Goal: Task Accomplishment & Management: Complete application form

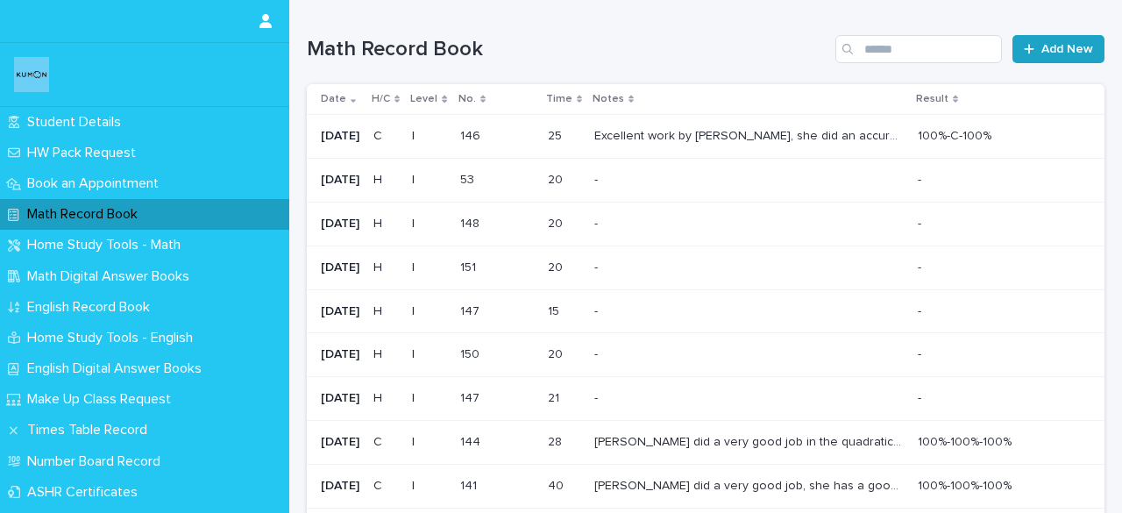
click at [935, 53] on span "Add New" at bounding box center [1067, 49] width 52 height 12
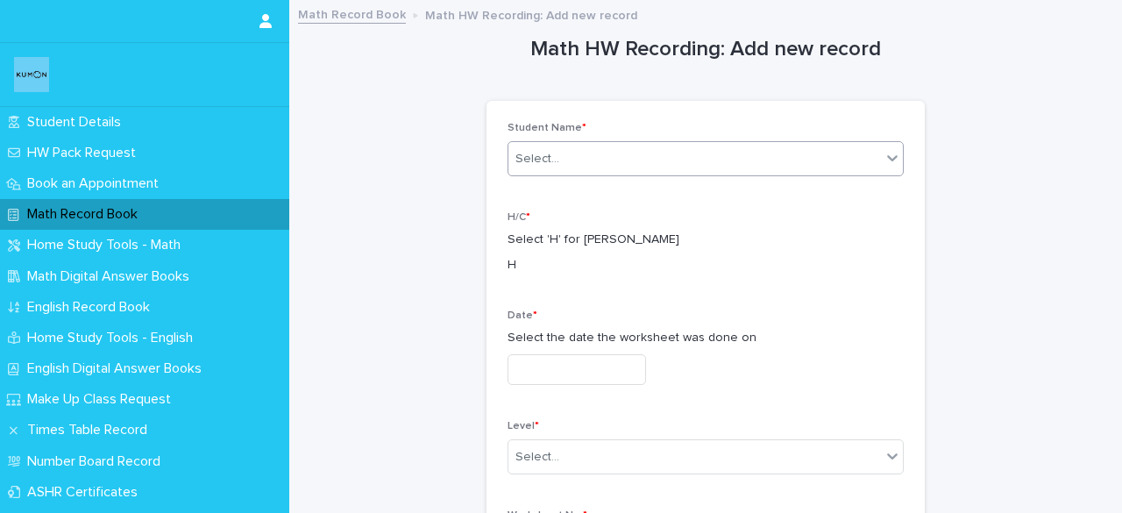
click at [802, 149] on div "Select..." at bounding box center [694, 159] width 373 height 29
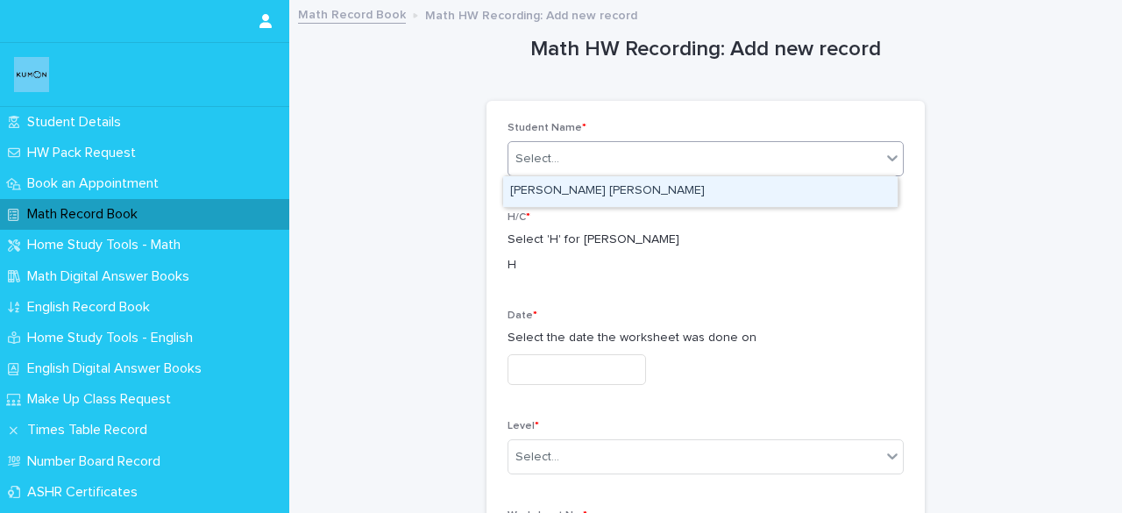
click at [761, 177] on div "[PERSON_NAME] [PERSON_NAME]" at bounding box center [700, 191] width 394 height 31
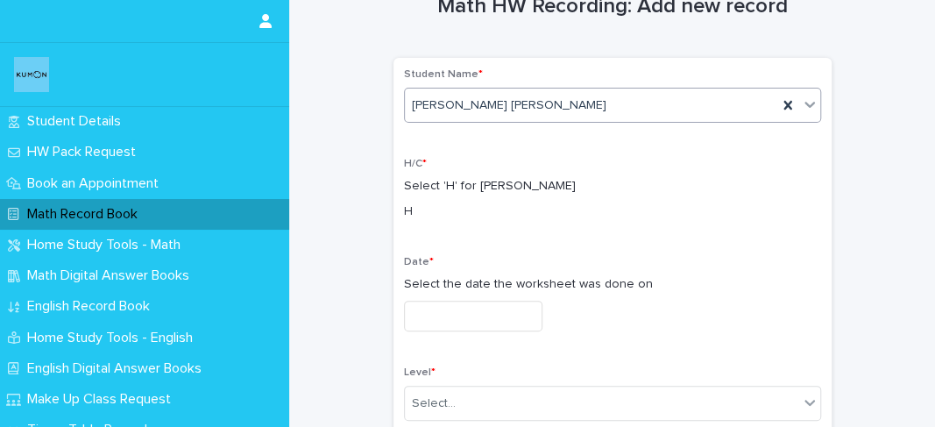
scroll to position [52, 0]
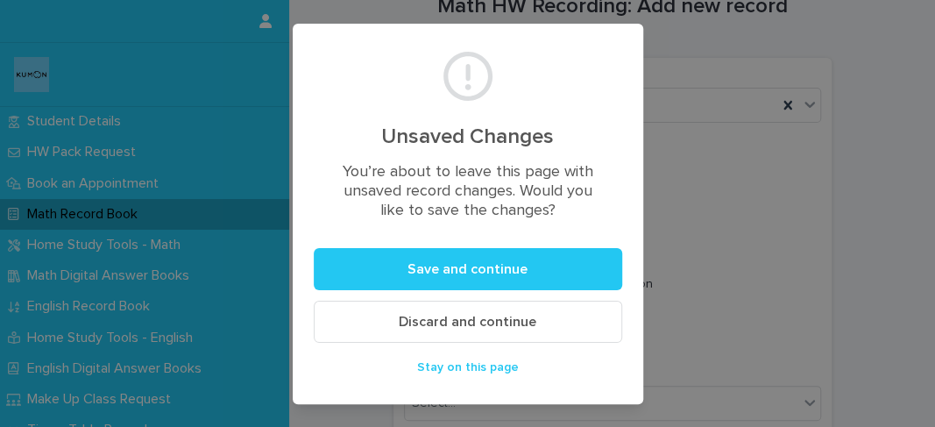
click at [521, 325] on span "Discard and continue" at bounding box center [468, 322] width 138 height 14
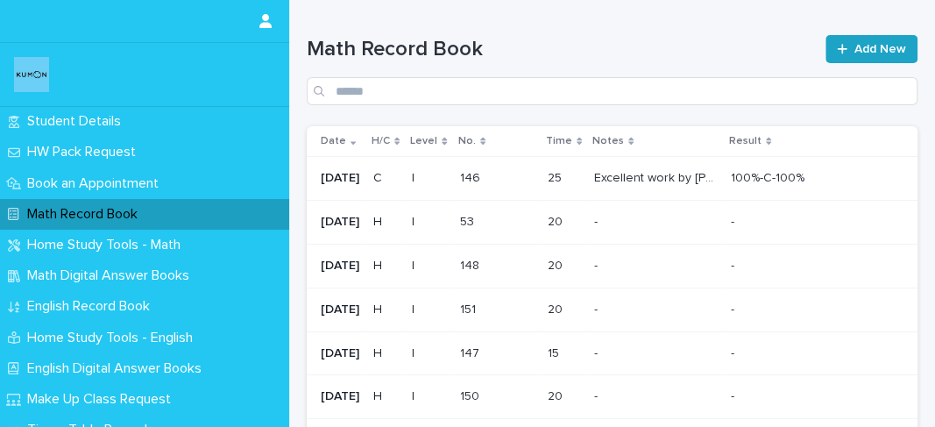
click at [841, 59] on link "Add New" at bounding box center [872, 49] width 92 height 28
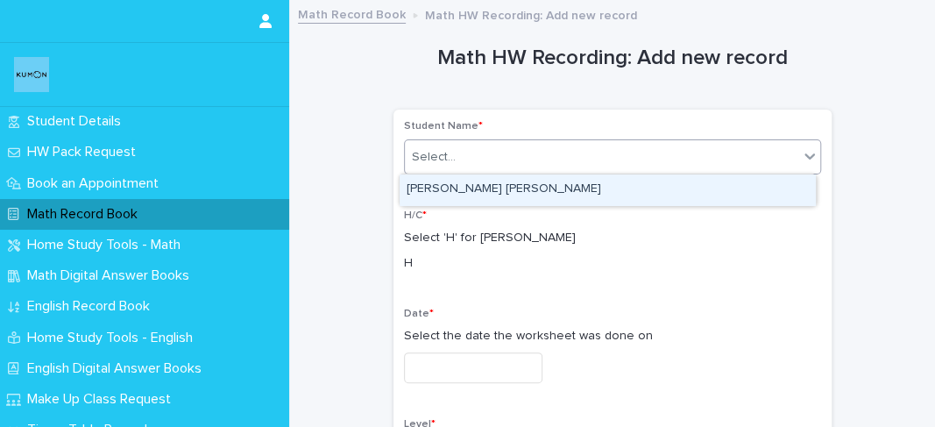
click at [556, 170] on div "Select..." at bounding box center [602, 157] width 394 height 29
click at [544, 196] on div "[PERSON_NAME] [PERSON_NAME]" at bounding box center [608, 189] width 416 height 31
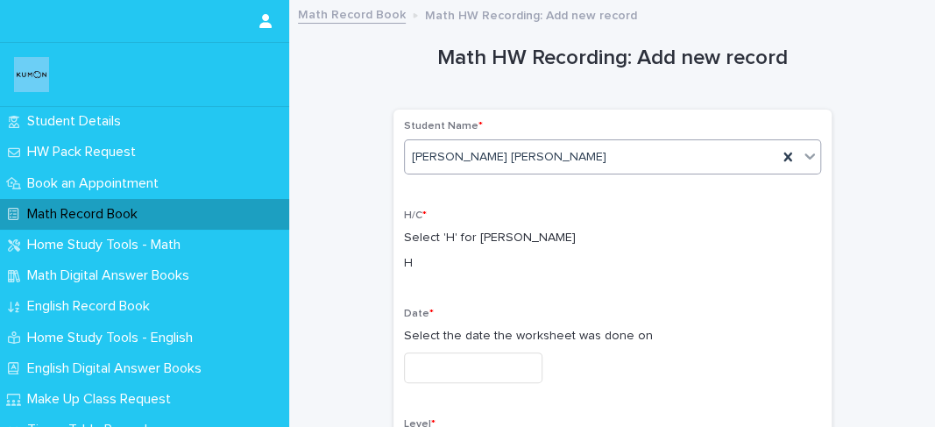
scroll to position [109, 0]
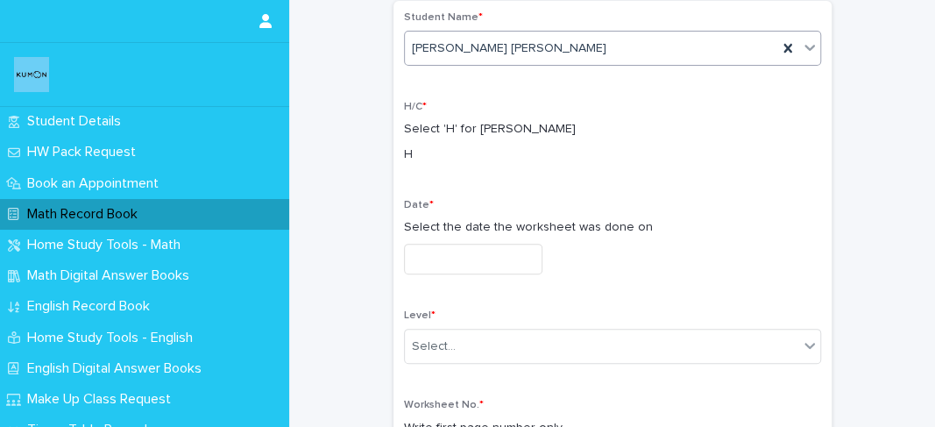
click at [459, 261] on input "text" at bounding box center [473, 259] width 139 height 31
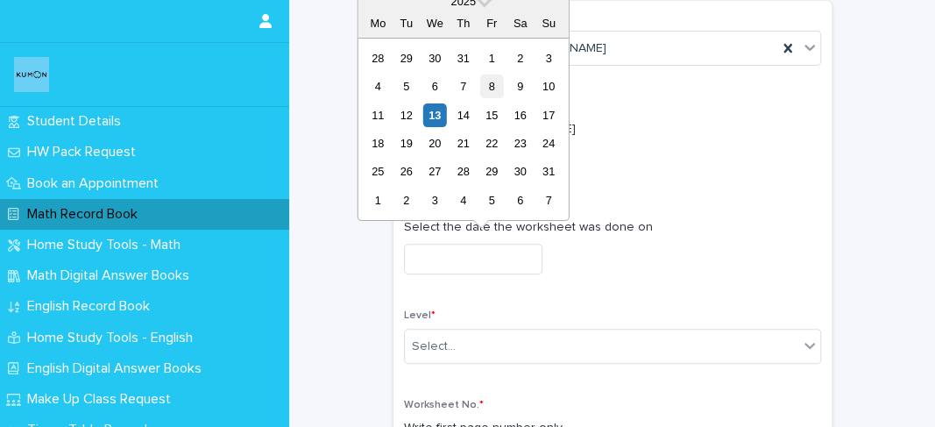
click at [488, 93] on div "8" at bounding box center [492, 87] width 24 height 24
type input "**********"
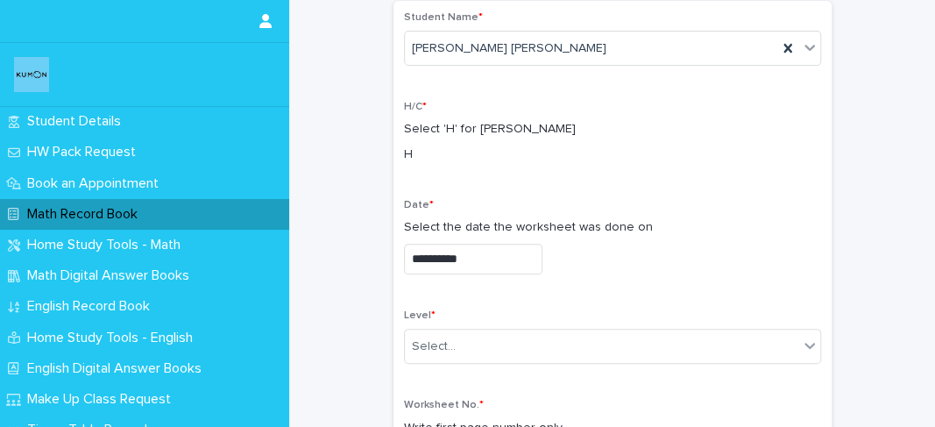
scroll to position [236, 0]
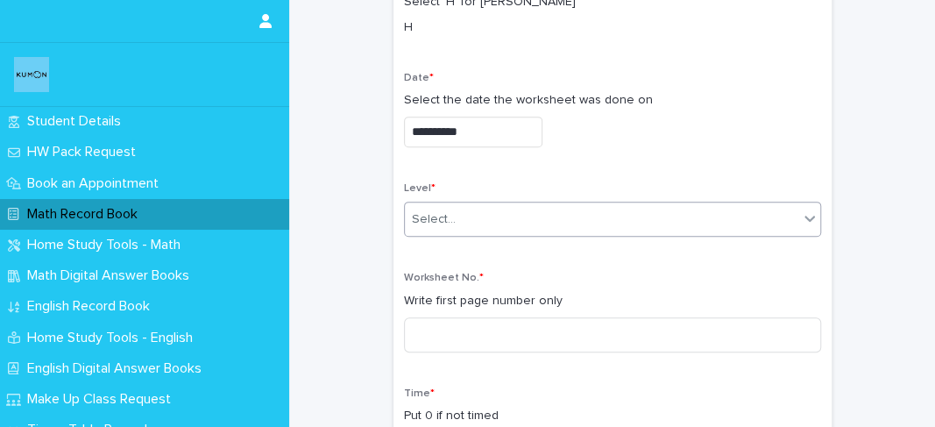
click at [447, 234] on body "**********" at bounding box center [467, 213] width 935 height 427
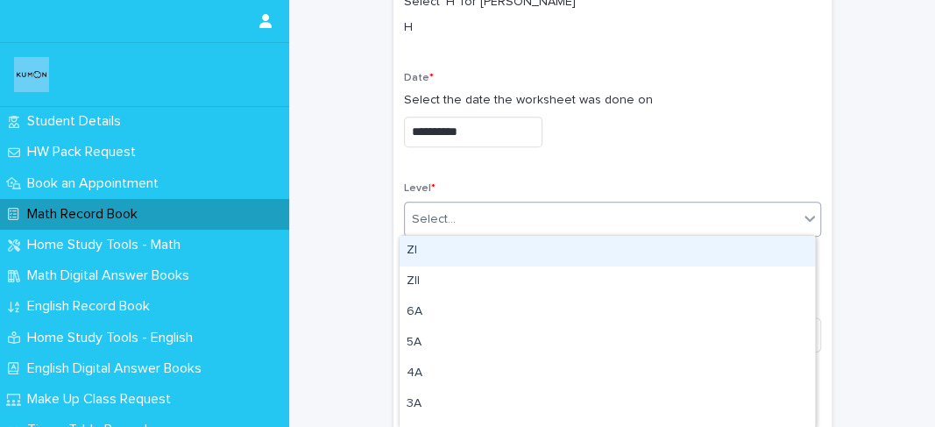
type input "*"
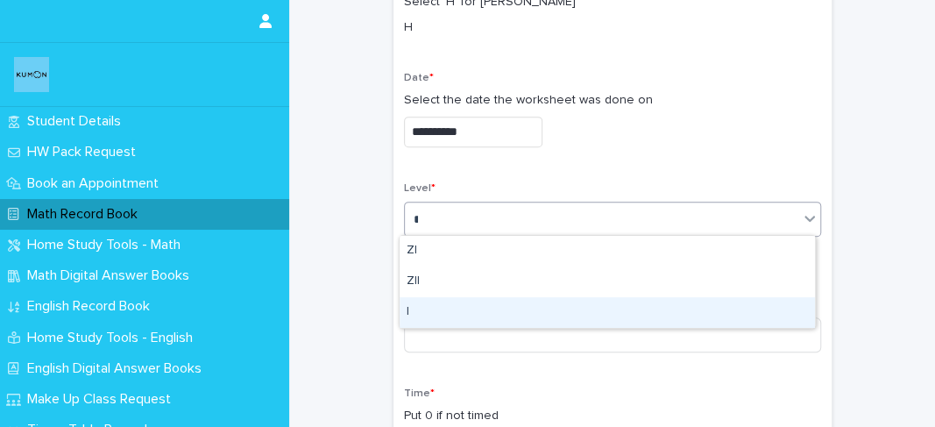
click at [434, 313] on div "I" at bounding box center [608, 312] width 416 height 31
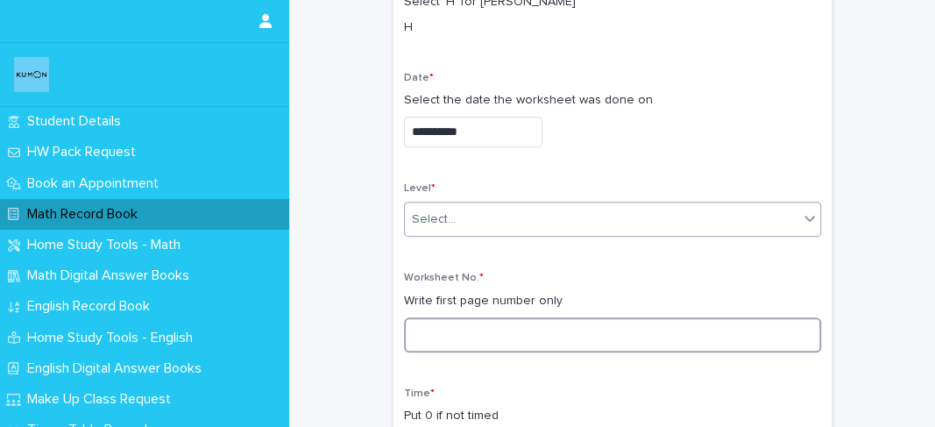
click at [435, 334] on input at bounding box center [612, 334] width 417 height 35
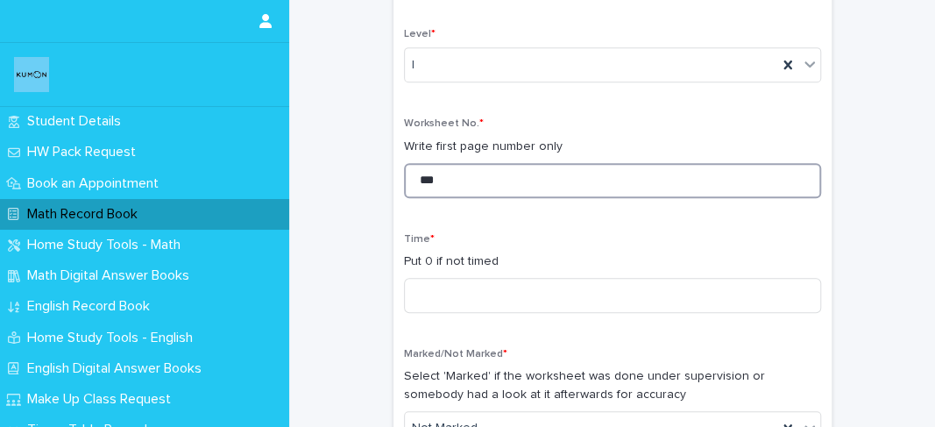
scroll to position [389, 0]
type input "***"
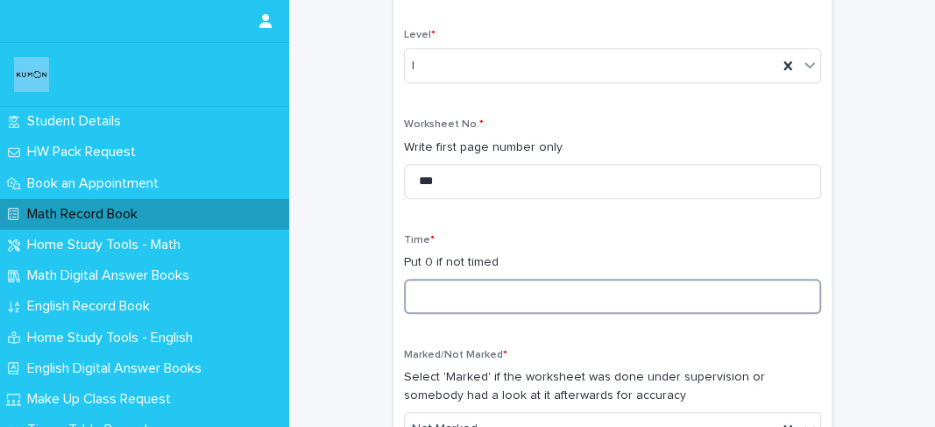
click at [437, 297] on input at bounding box center [612, 296] width 417 height 35
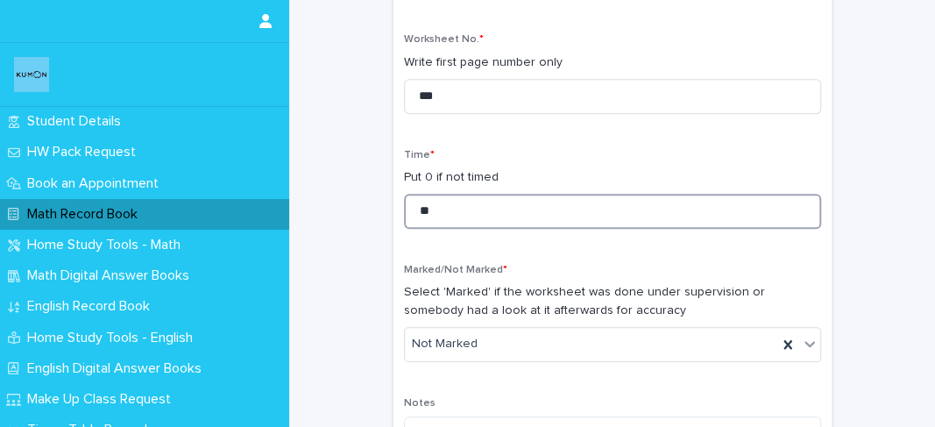
scroll to position [549, 0]
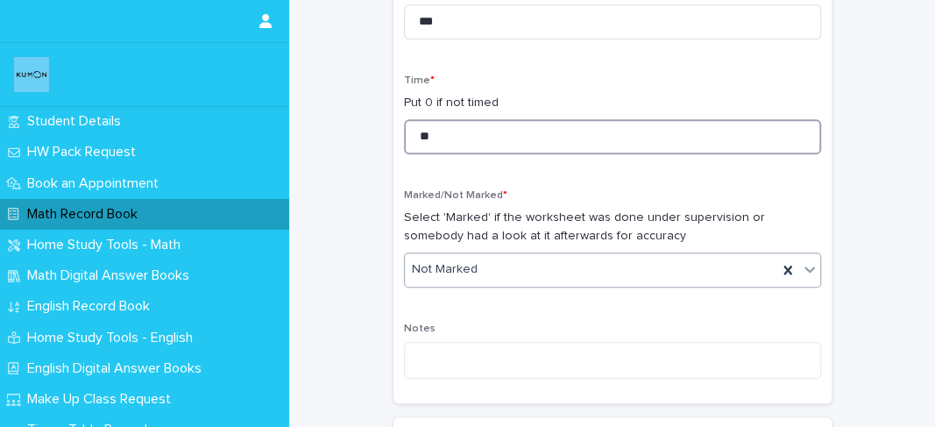
type input "**"
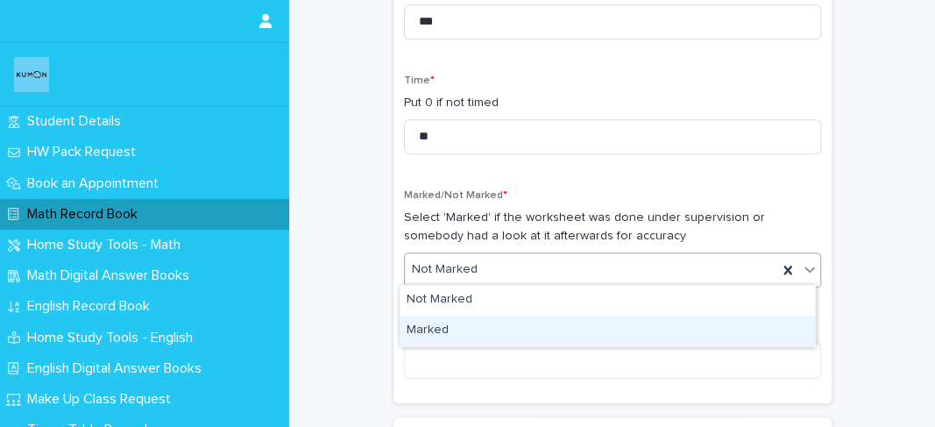
click at [432, 319] on div "Marked" at bounding box center [608, 331] width 416 height 31
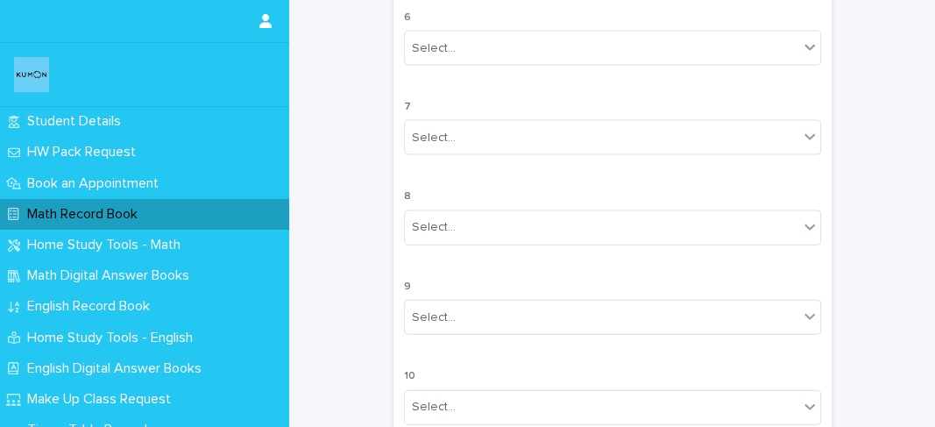
scroll to position [1724, 0]
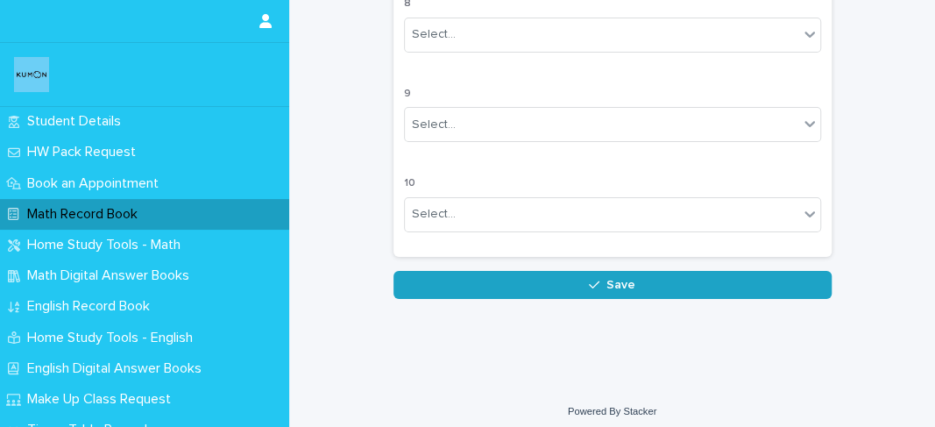
click at [444, 274] on button "Save" at bounding box center [613, 285] width 438 height 28
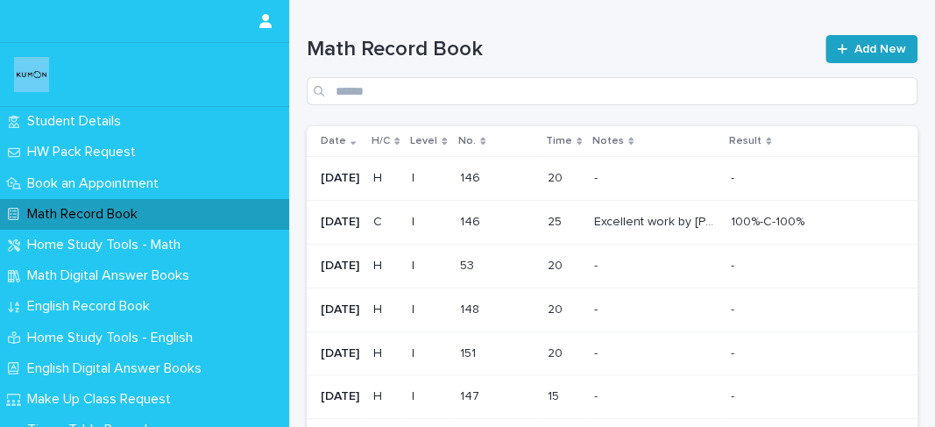
click at [855, 43] on span "Add New" at bounding box center [881, 49] width 52 height 12
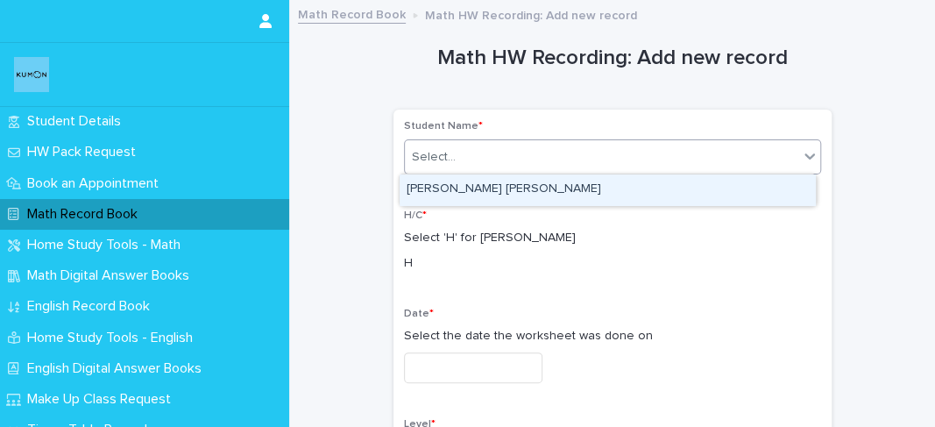
click at [590, 152] on div "Select..." at bounding box center [602, 157] width 394 height 29
click at [562, 188] on div "[PERSON_NAME] [PERSON_NAME]" at bounding box center [608, 189] width 416 height 31
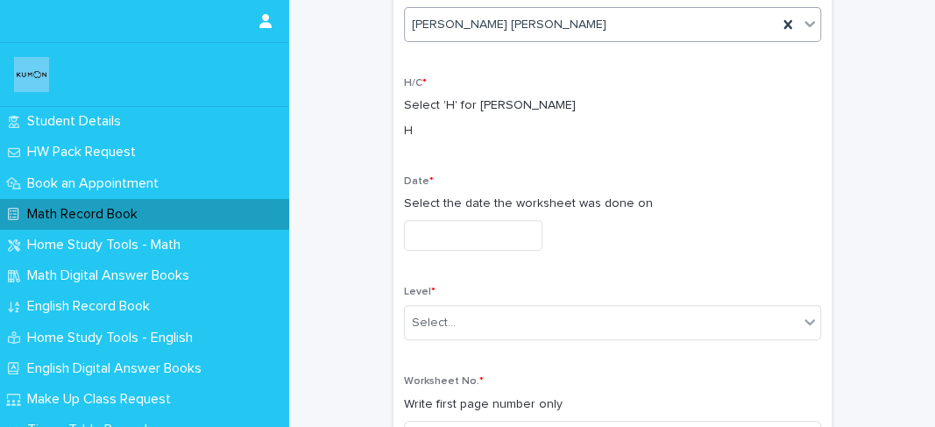
scroll to position [135, 0]
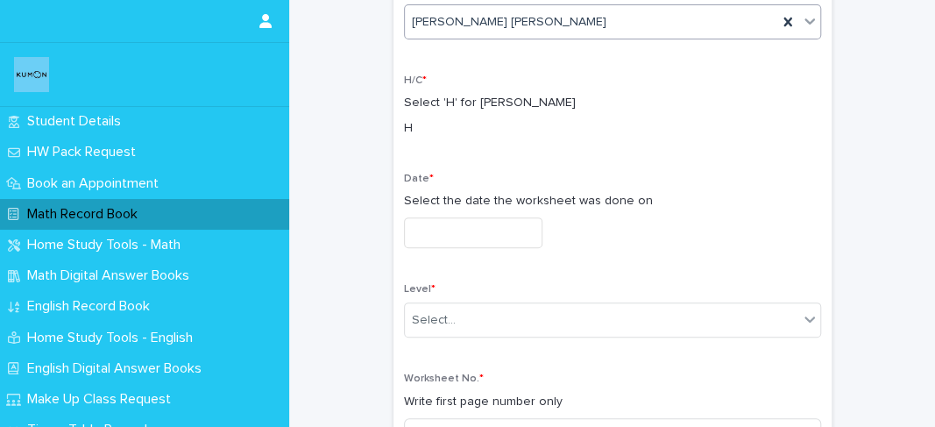
click at [484, 235] on input "text" at bounding box center [473, 232] width 139 height 31
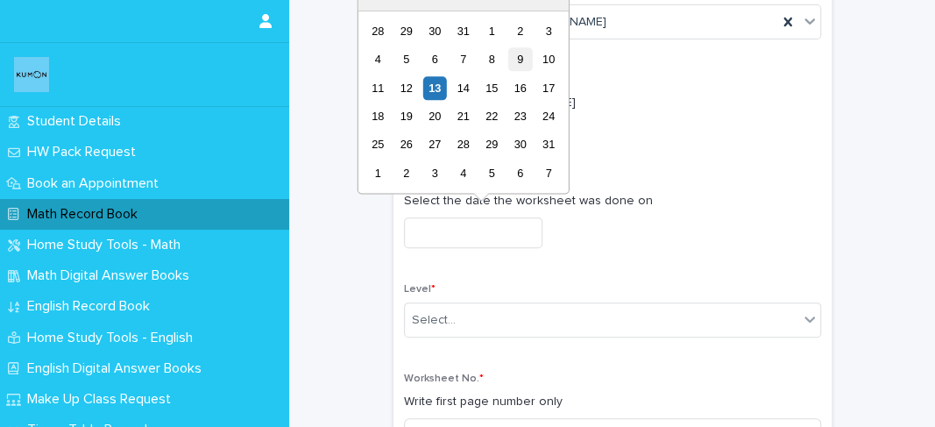
click at [514, 71] on div "9" at bounding box center [520, 59] width 24 height 24
type input "**********"
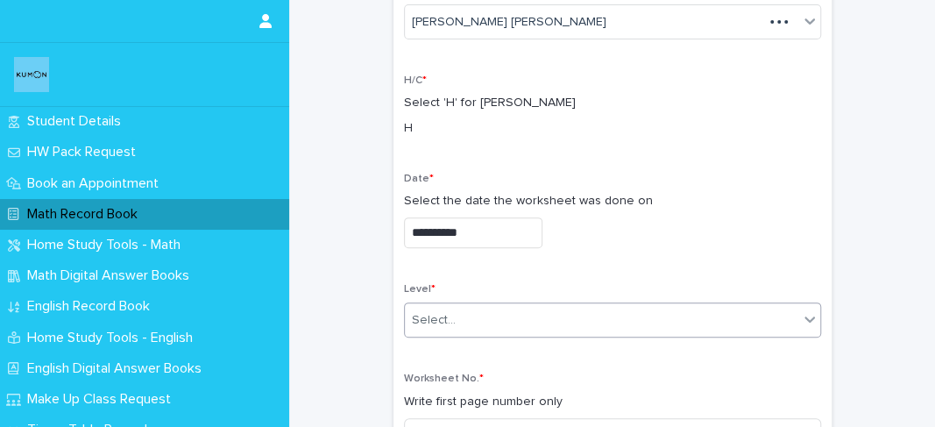
click at [462, 329] on div "Select..." at bounding box center [602, 320] width 394 height 29
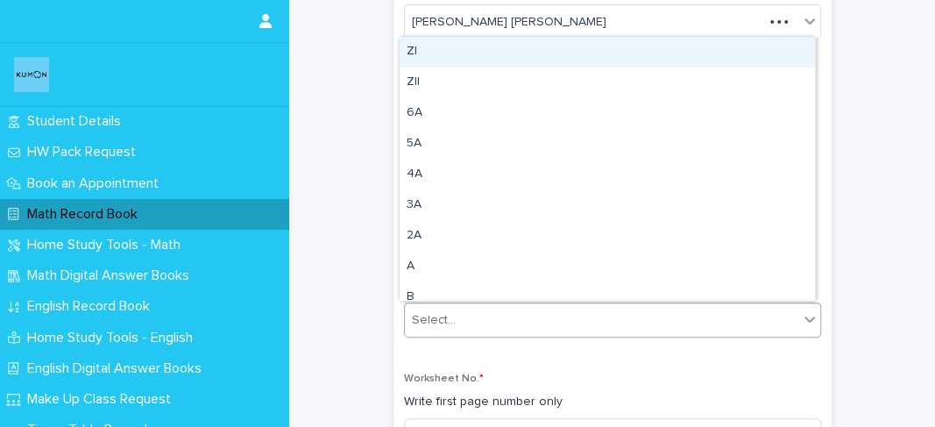
type input "*"
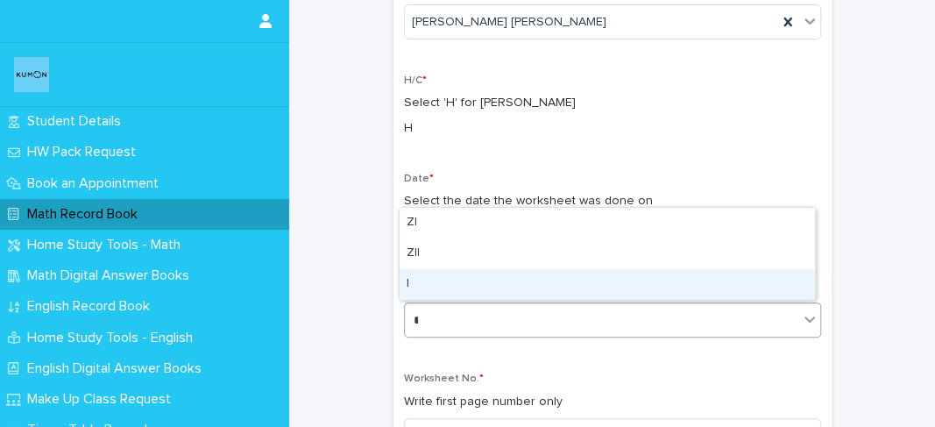
click at [429, 286] on div "I" at bounding box center [608, 284] width 416 height 31
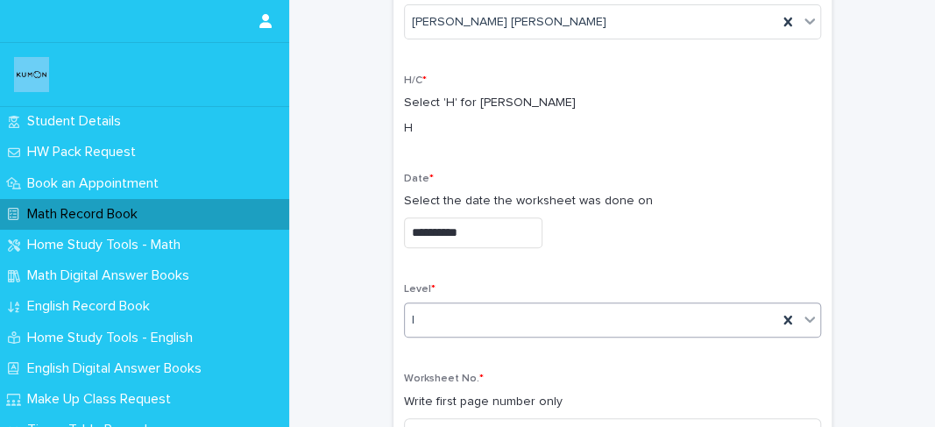
scroll to position [264, 0]
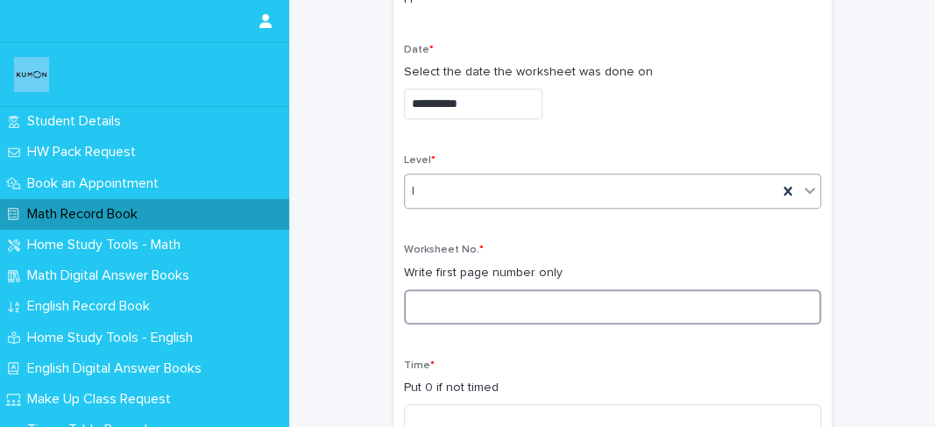
click at [433, 296] on input at bounding box center [612, 306] width 417 height 35
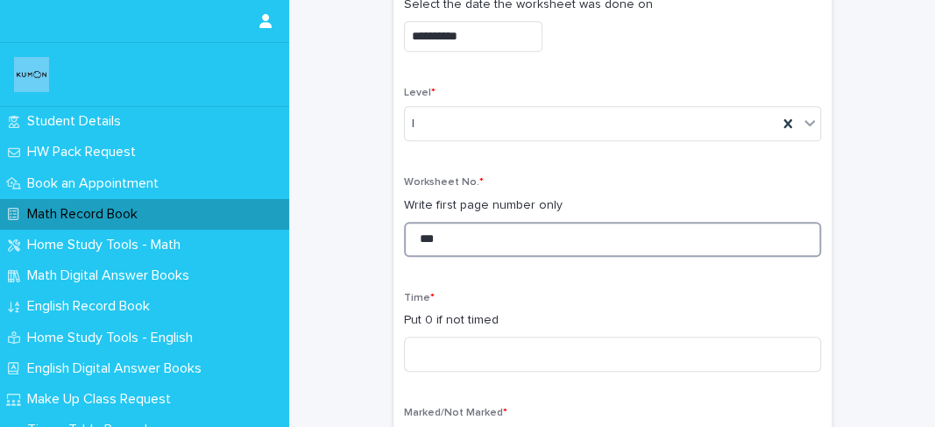
type input "***"
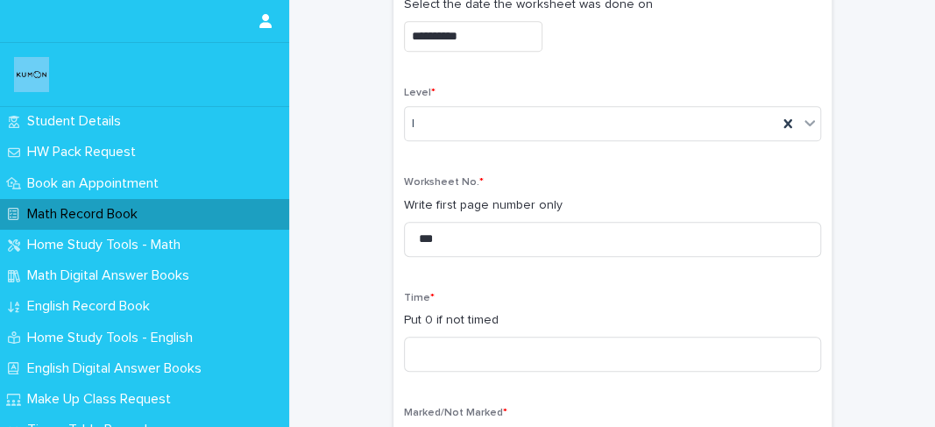
click at [407, 329] on div "Time * Put 0 if not timed" at bounding box center [612, 339] width 417 height 94
click at [419, 369] on div "Time * Put 0 if not timed" at bounding box center [612, 339] width 417 height 94
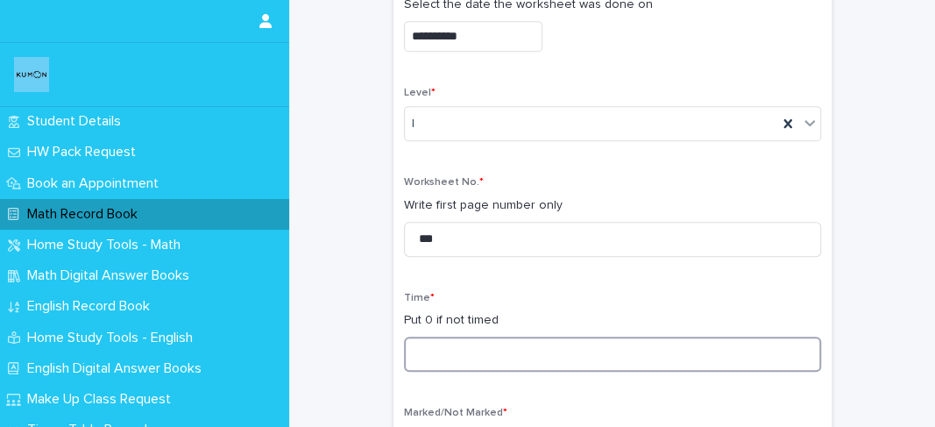
click at [421, 352] on input at bounding box center [612, 354] width 417 height 35
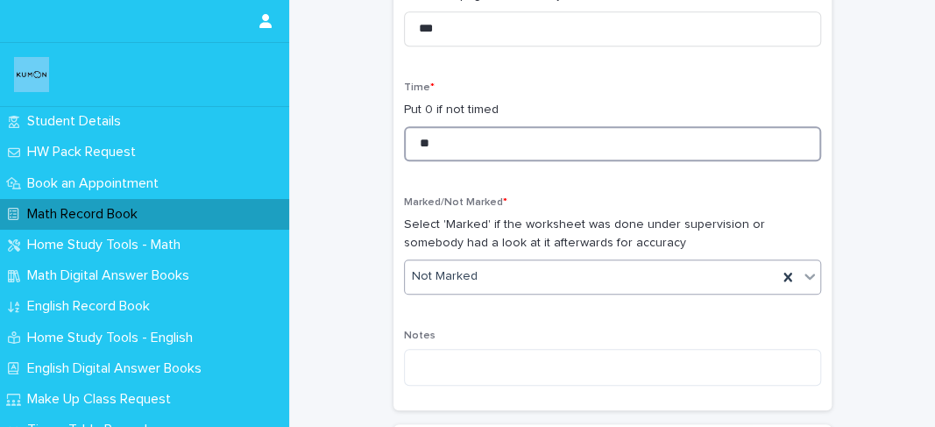
type input "**"
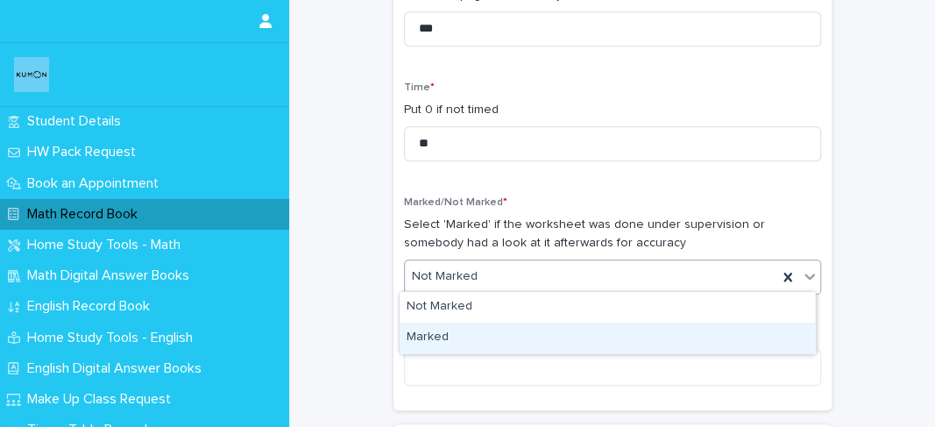
click at [425, 344] on div "Marked" at bounding box center [608, 338] width 416 height 31
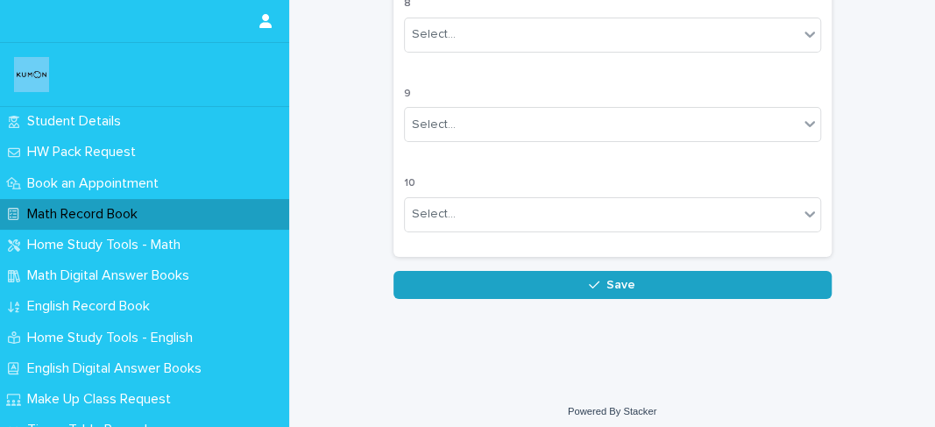
scroll to position [1724, 0]
click at [452, 271] on button "Save" at bounding box center [613, 285] width 438 height 28
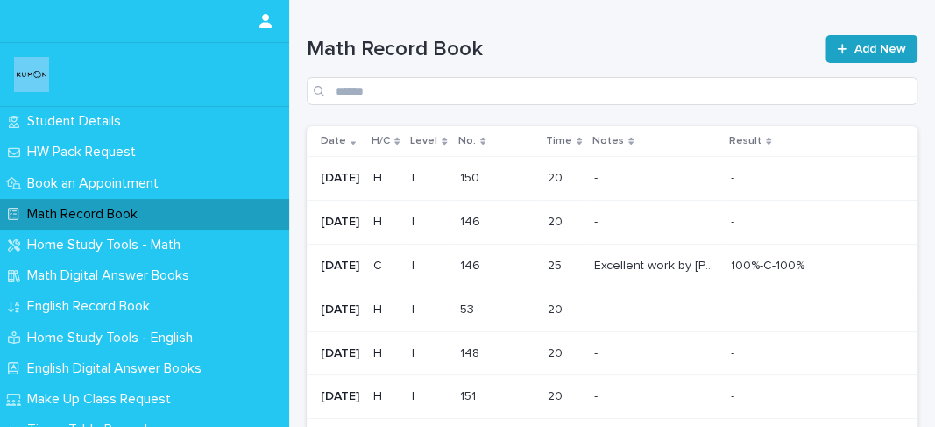
click at [852, 39] on link "Add New" at bounding box center [872, 49] width 92 height 28
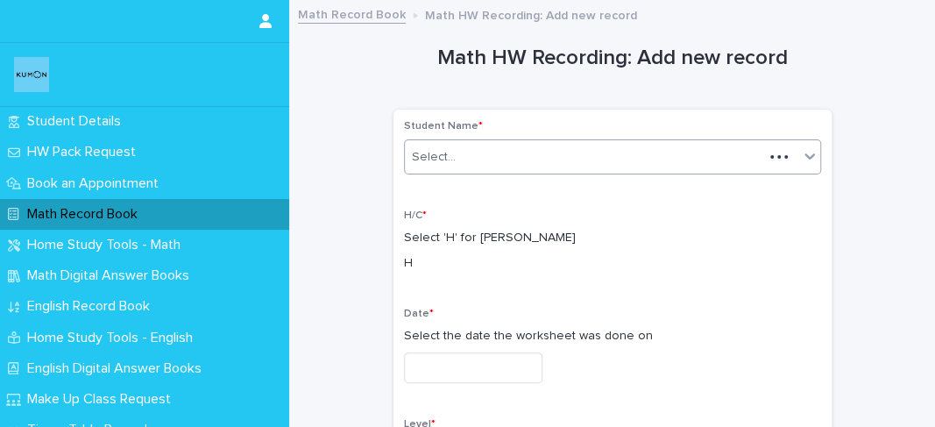
click at [595, 144] on div "Select..." at bounding box center [584, 157] width 359 height 29
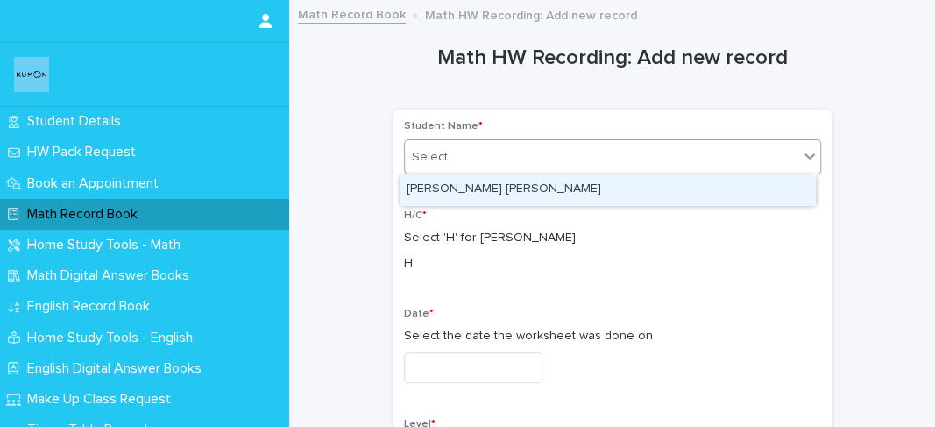
click at [570, 193] on div "[PERSON_NAME] [PERSON_NAME]" at bounding box center [608, 189] width 416 height 31
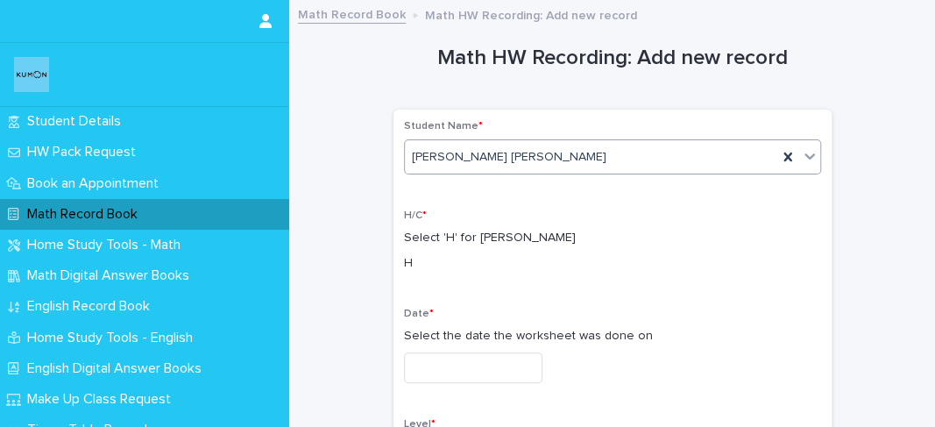
scroll to position [140, 0]
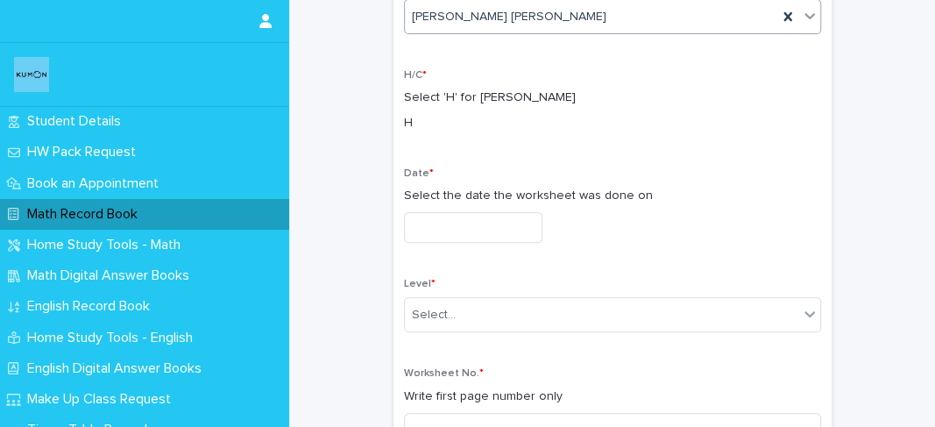
click at [512, 235] on input "text" at bounding box center [473, 227] width 139 height 31
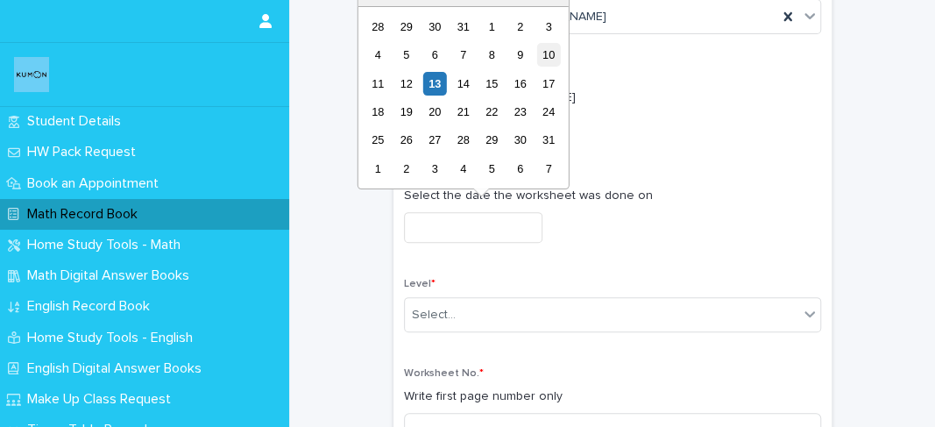
click at [539, 62] on div "10" at bounding box center [549, 55] width 24 height 24
type input "**********"
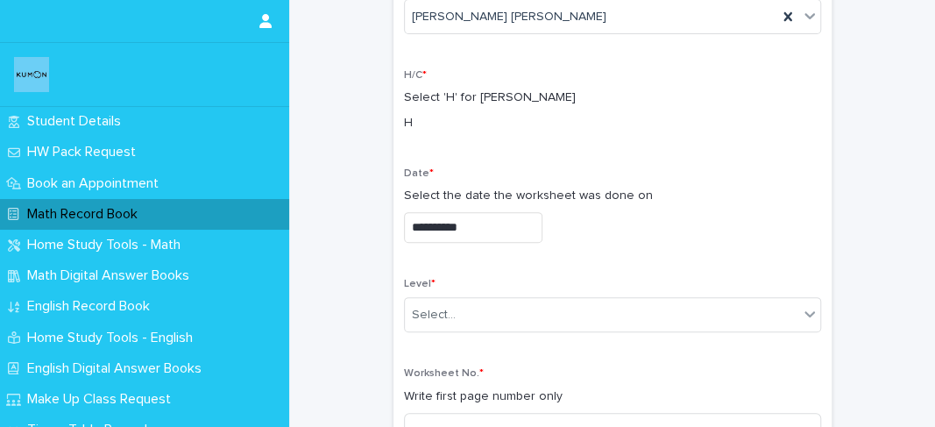
scroll to position [281, 0]
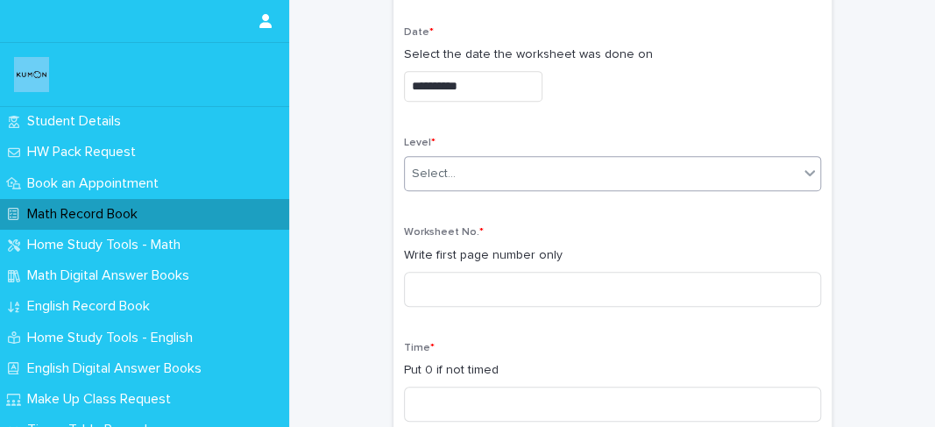
click at [489, 175] on div "Select..." at bounding box center [602, 174] width 394 height 29
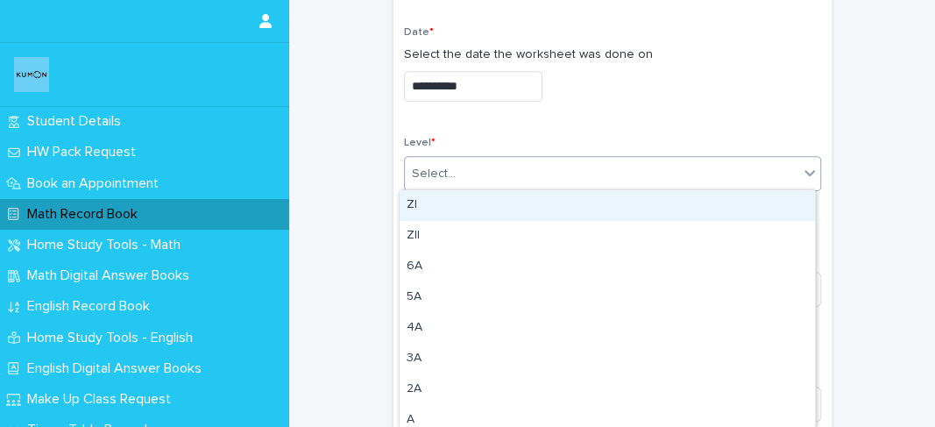
type input "*"
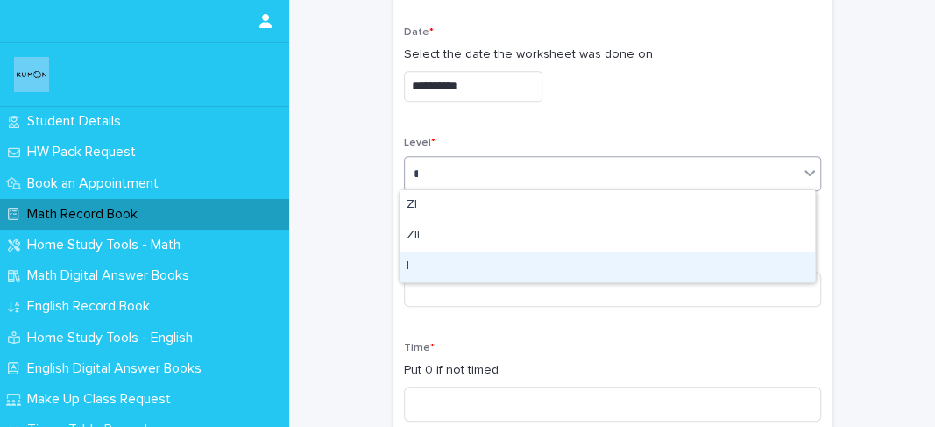
click at [416, 262] on div "I" at bounding box center [608, 267] width 416 height 31
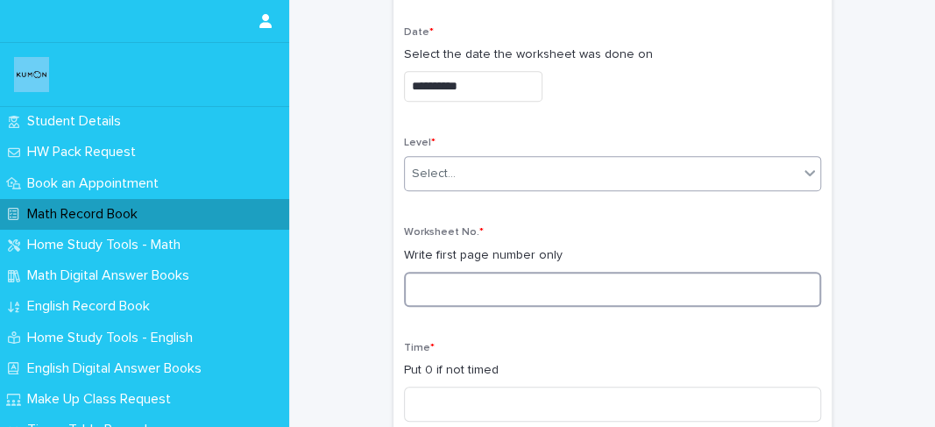
click at [436, 289] on input at bounding box center [612, 289] width 417 height 35
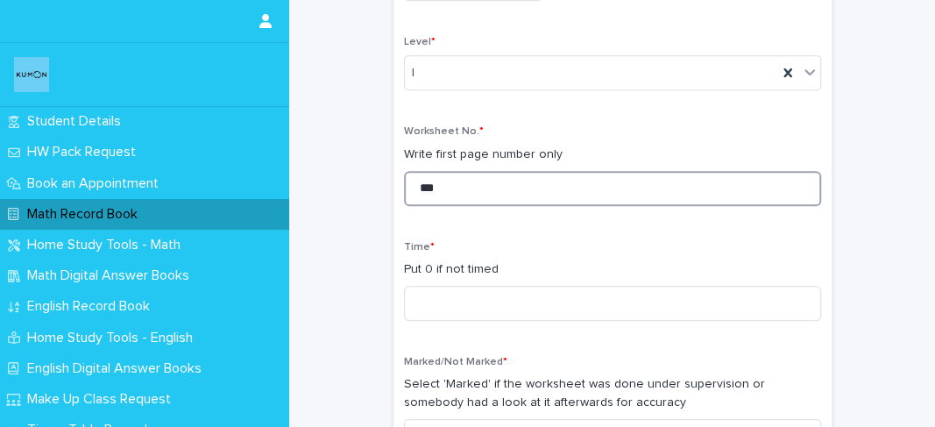
scroll to position [388, 0]
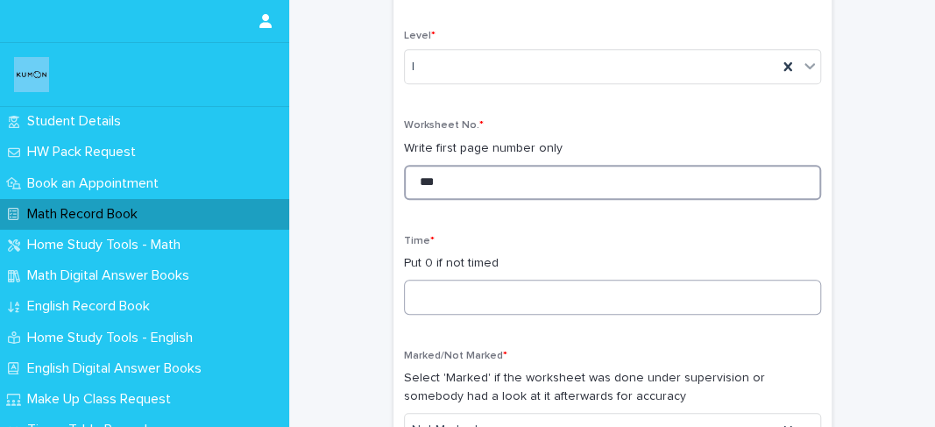
type input "***"
click at [437, 301] on input at bounding box center [612, 297] width 417 height 35
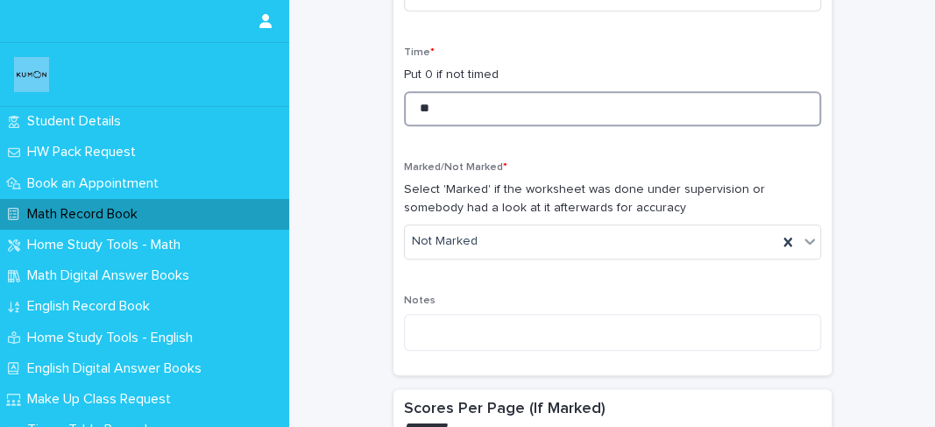
scroll to position [603, 0]
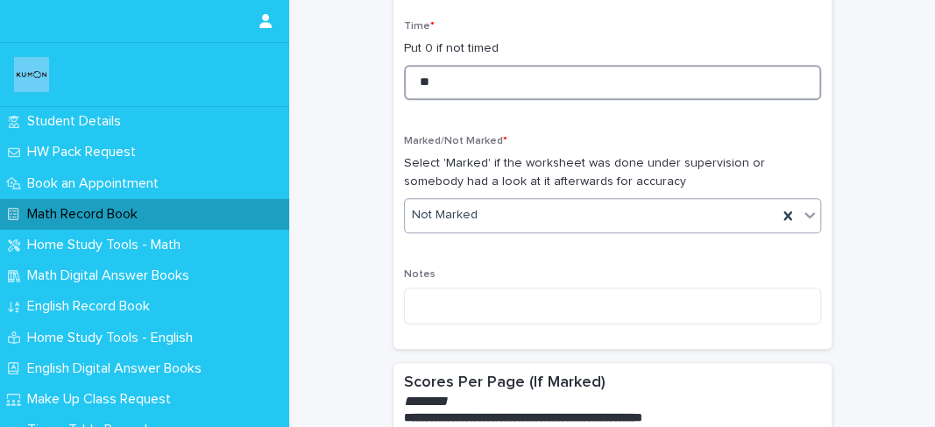
type input "**"
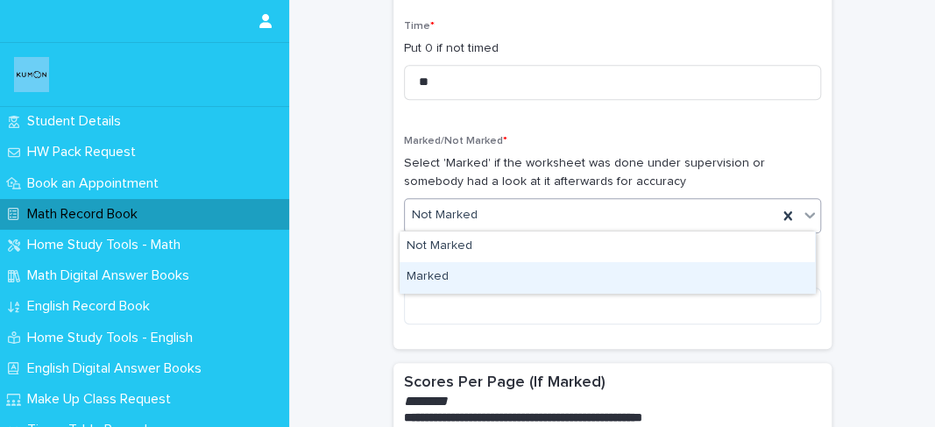
click at [444, 279] on div "Marked" at bounding box center [608, 277] width 416 height 31
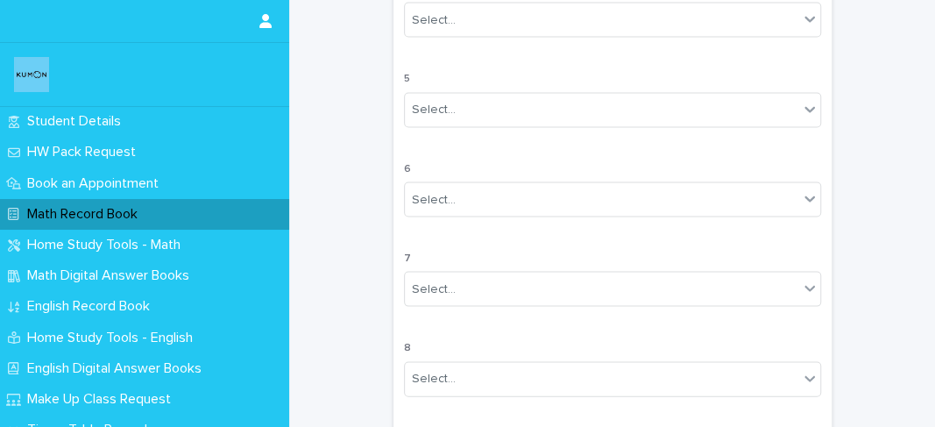
scroll to position [1724, 0]
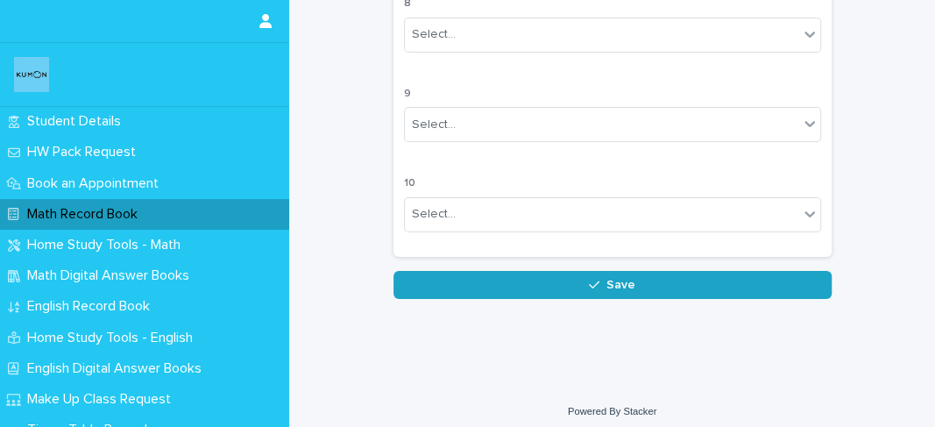
click at [657, 283] on button "Save" at bounding box center [613, 285] width 438 height 28
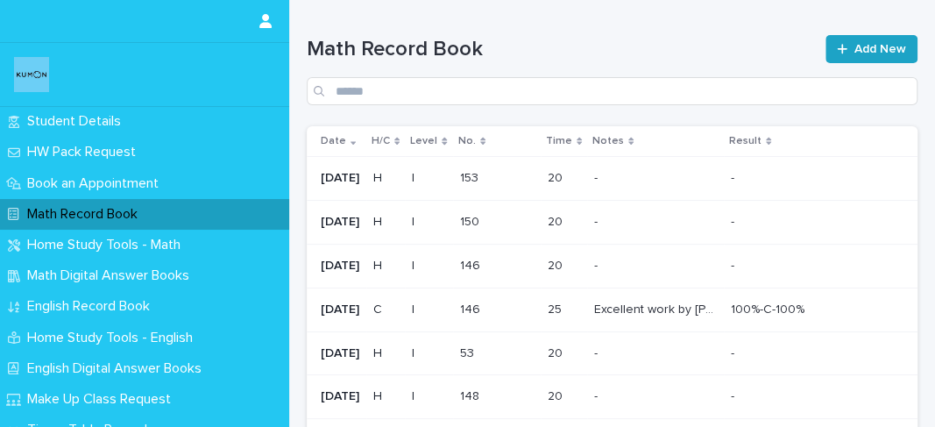
click at [835, 39] on link "Add New" at bounding box center [872, 49] width 92 height 28
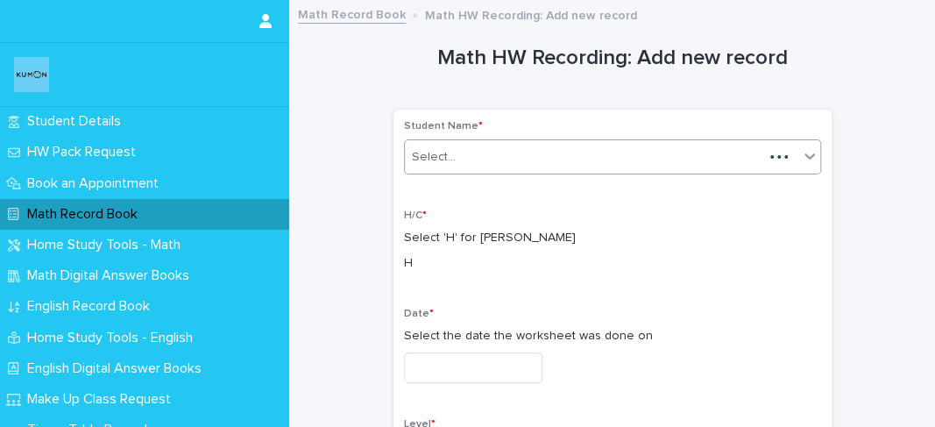
click at [618, 154] on div "Select..." at bounding box center [584, 157] width 359 height 29
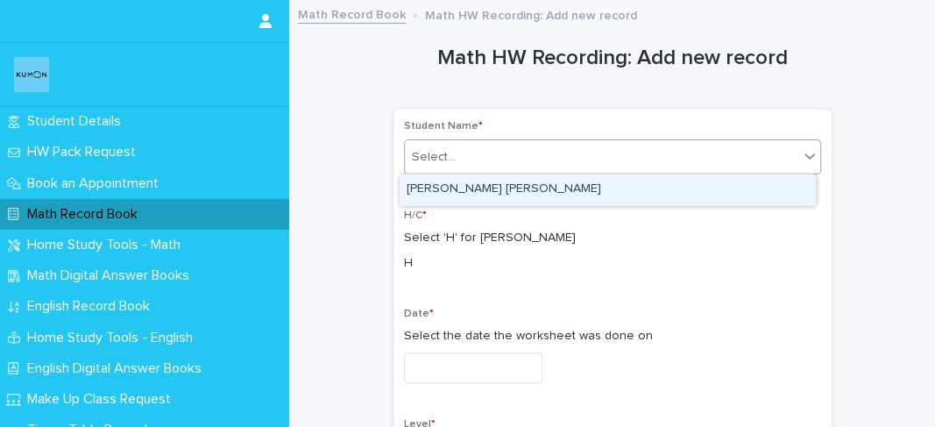
click at [590, 184] on div "[PERSON_NAME] [PERSON_NAME]" at bounding box center [608, 189] width 416 height 31
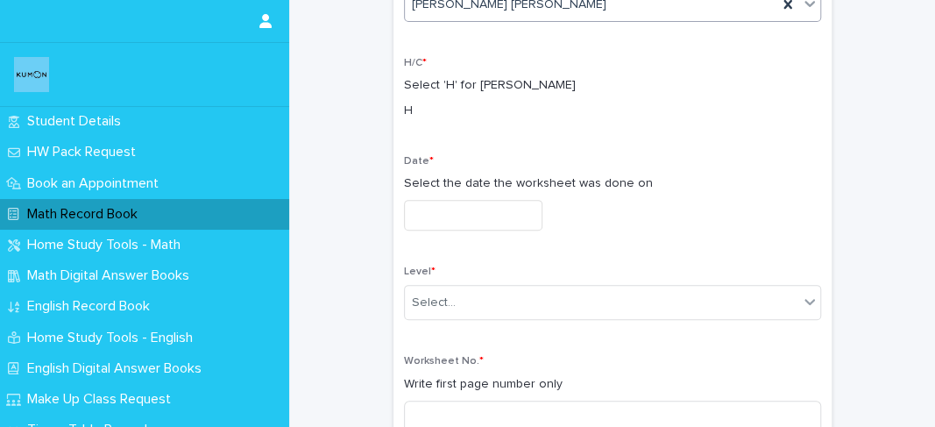
scroll to position [158, 0]
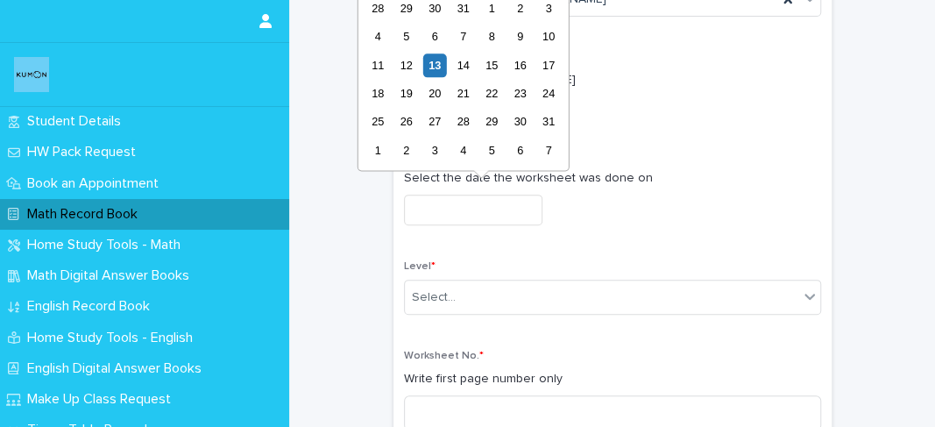
click at [521, 203] on input "text" at bounding box center [473, 210] width 139 height 31
click at [386, 63] on div "11" at bounding box center [378, 65] width 24 height 24
type input "**********"
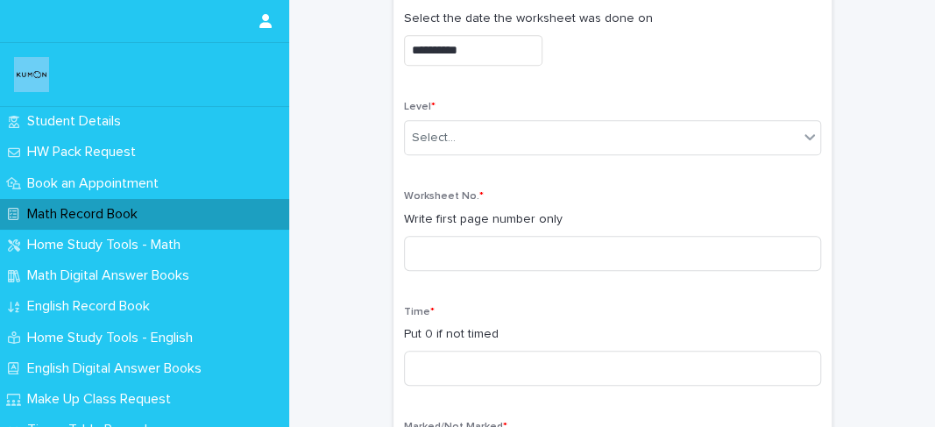
scroll to position [318, 0]
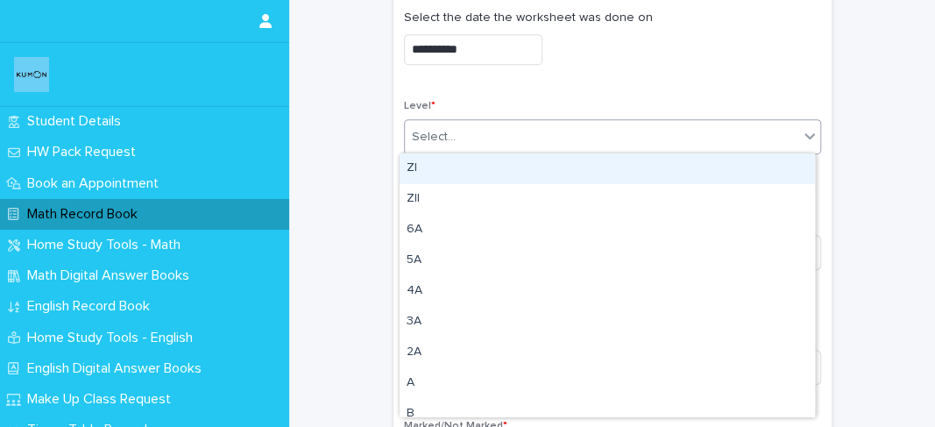
click at [414, 128] on div "Select..." at bounding box center [434, 137] width 44 height 18
type input "*"
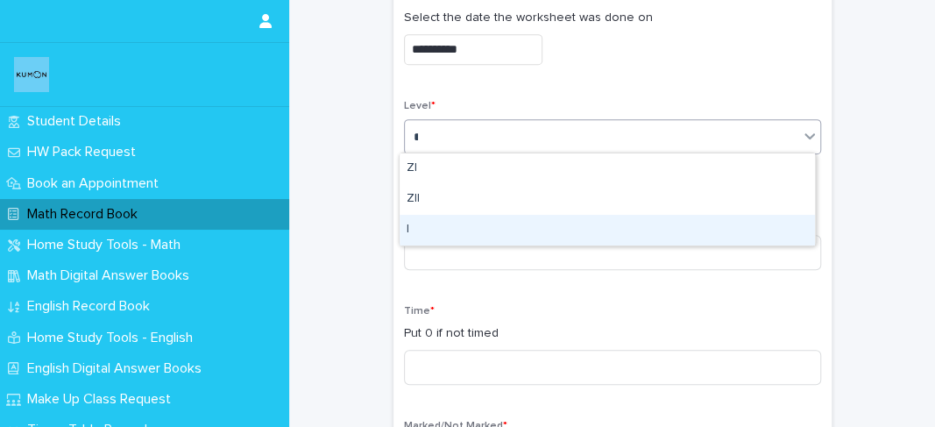
click at [428, 218] on div "I" at bounding box center [608, 230] width 416 height 31
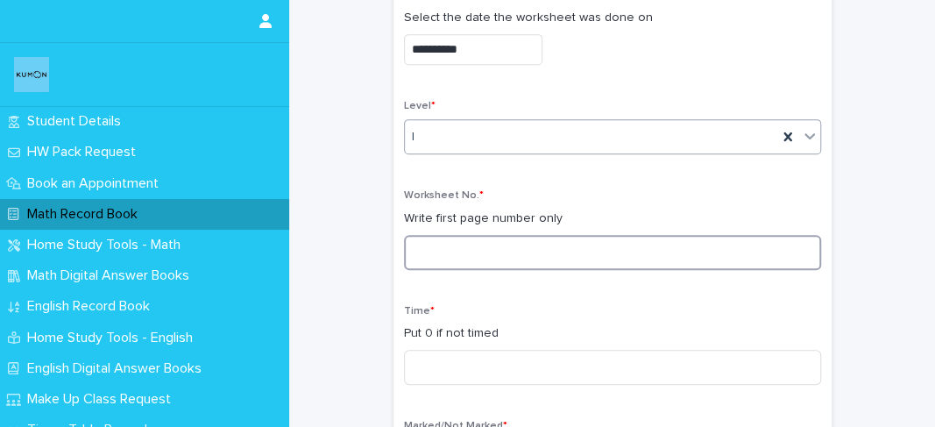
click at [436, 238] on input at bounding box center [612, 252] width 417 height 35
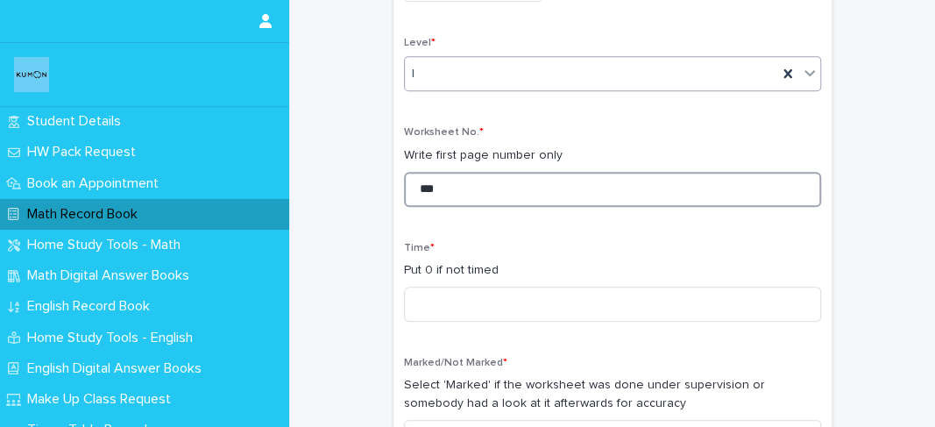
scroll to position [386, 0]
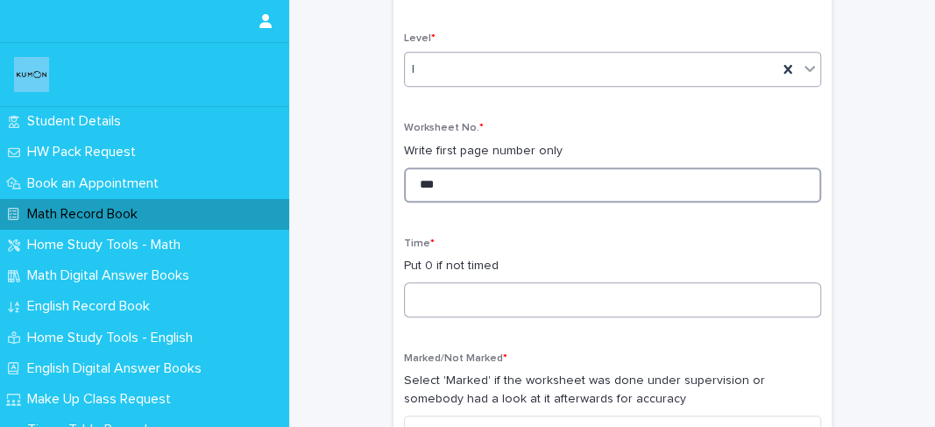
type input "***"
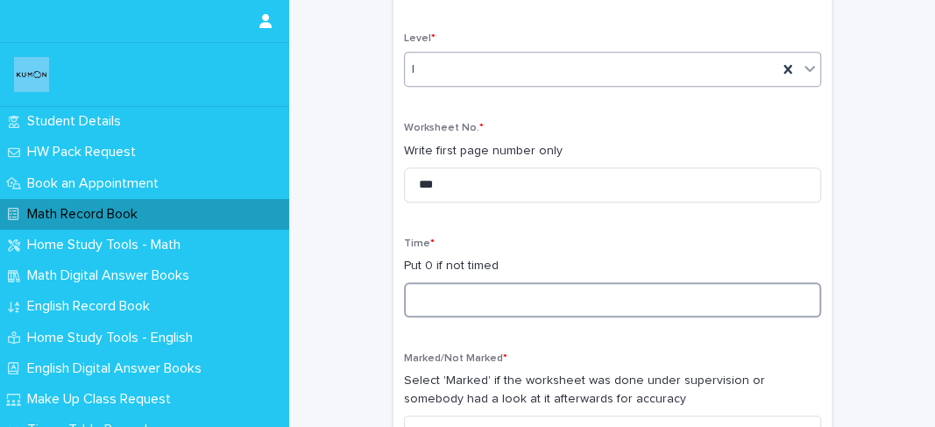
click at [430, 282] on input at bounding box center [612, 299] width 417 height 35
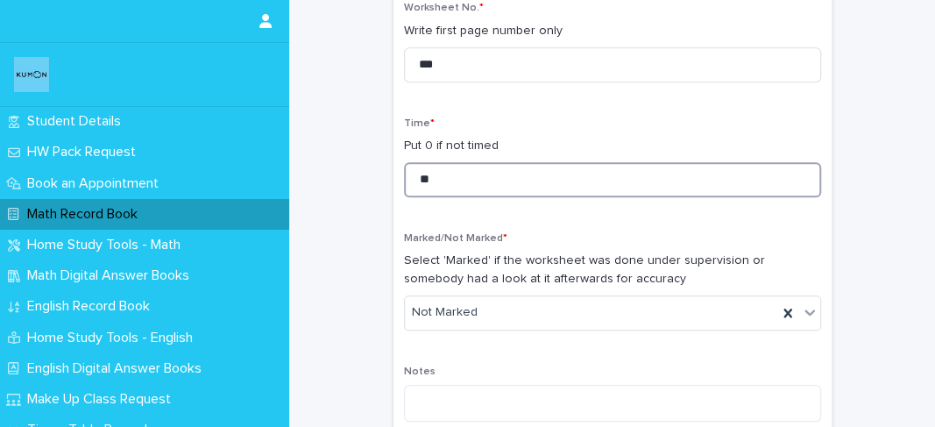
scroll to position [505, 0]
type input "**"
click at [430, 299] on div "Not Marked" at bounding box center [591, 313] width 373 height 29
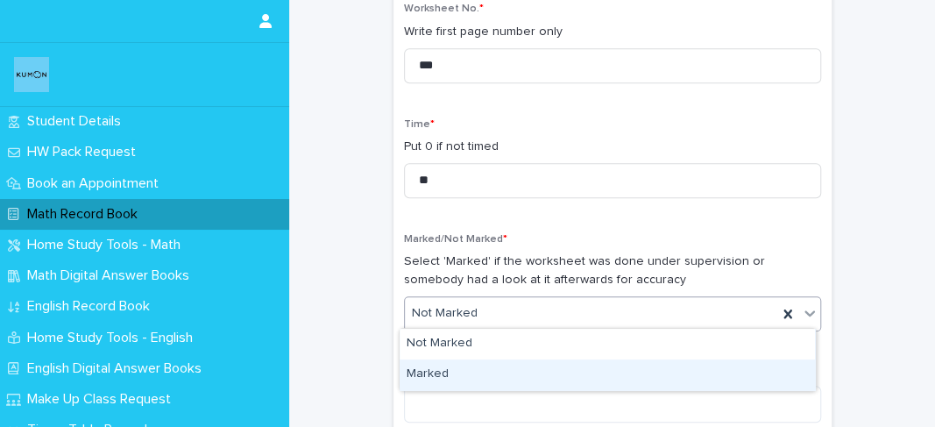
click at [430, 370] on div "Marked" at bounding box center [608, 374] width 416 height 31
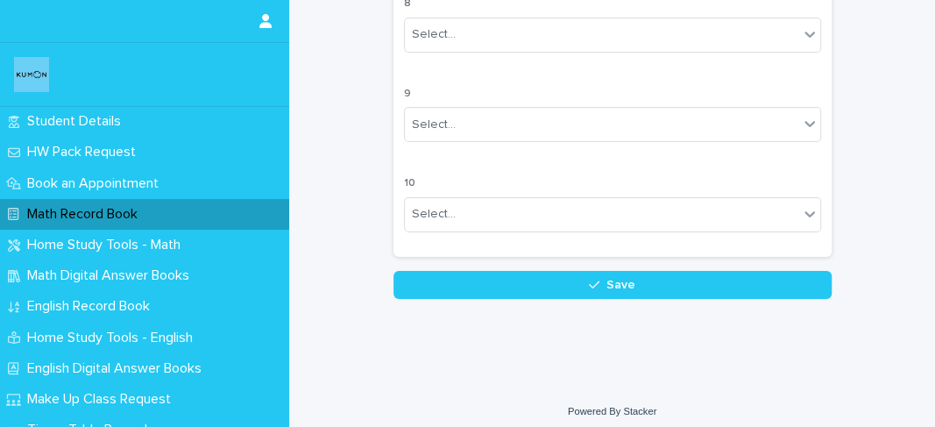
scroll to position [1724, 0]
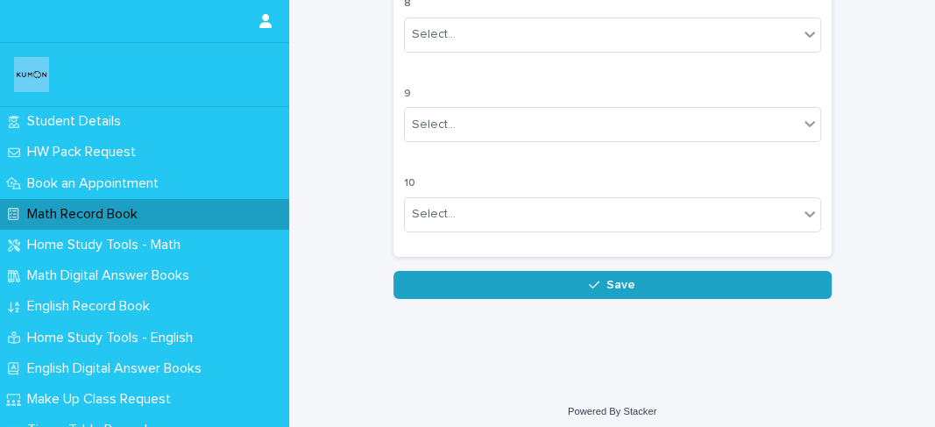
click at [465, 275] on button "Save" at bounding box center [613, 285] width 438 height 28
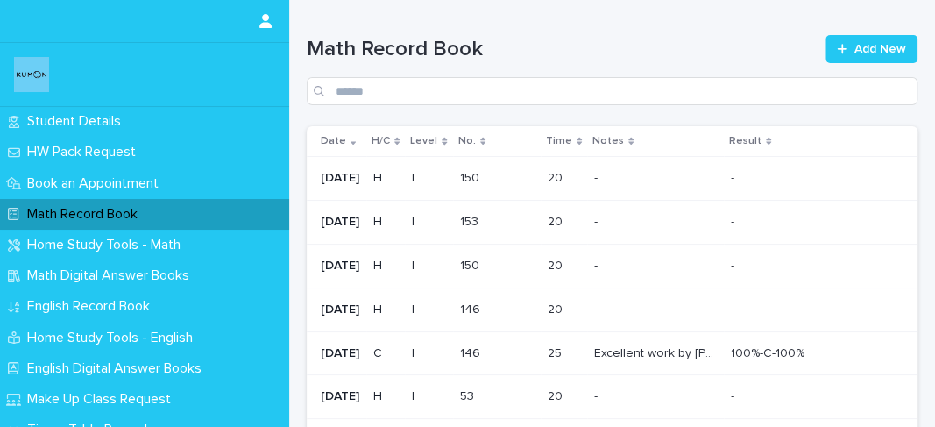
click at [812, 46] on div "Math Record Book Add New" at bounding box center [612, 70] width 611 height 70
click at [837, 49] on icon at bounding box center [842, 49] width 10 height 10
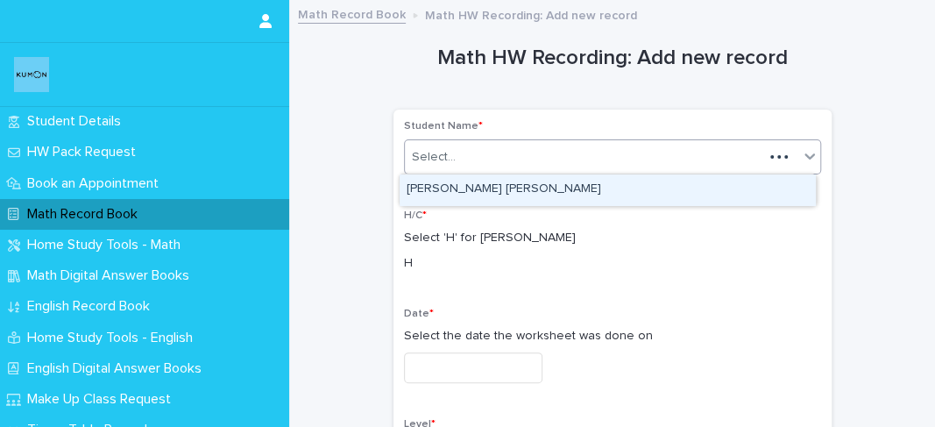
click at [542, 158] on div "Select..." at bounding box center [584, 157] width 359 height 29
click at [514, 190] on div "[PERSON_NAME] [PERSON_NAME]" at bounding box center [608, 189] width 416 height 31
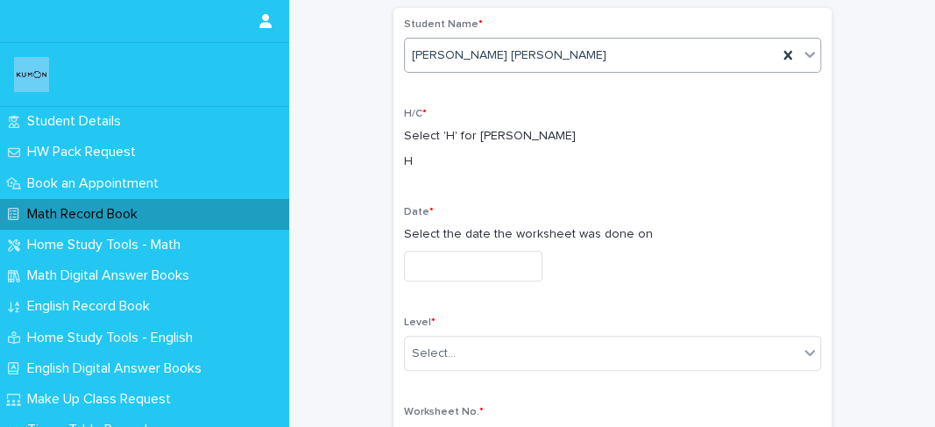
scroll to position [137, 0]
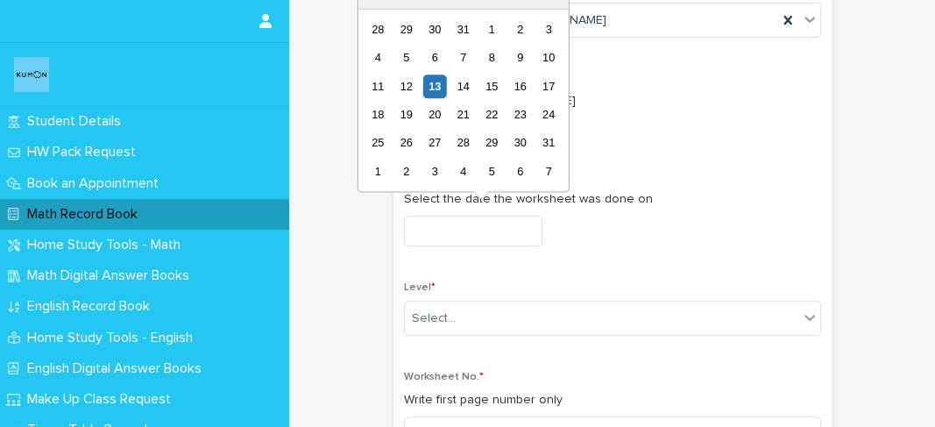
click at [476, 238] on input "text" at bounding box center [473, 231] width 139 height 31
click at [409, 89] on div "12" at bounding box center [406, 87] width 24 height 24
type input "**********"
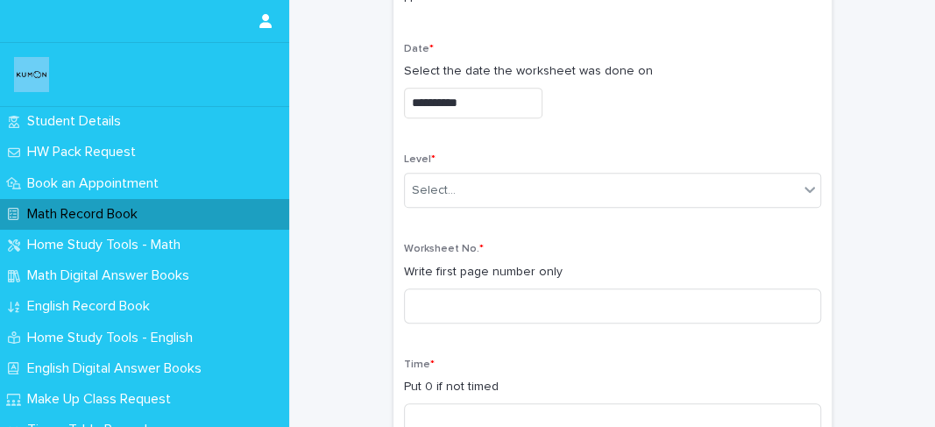
scroll to position [266, 0]
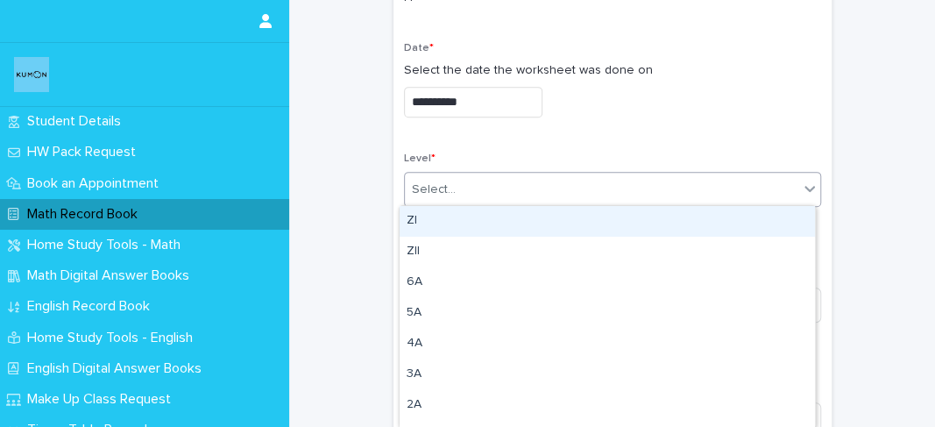
click at [437, 186] on div "Select..." at bounding box center [434, 190] width 44 height 18
type input "*"
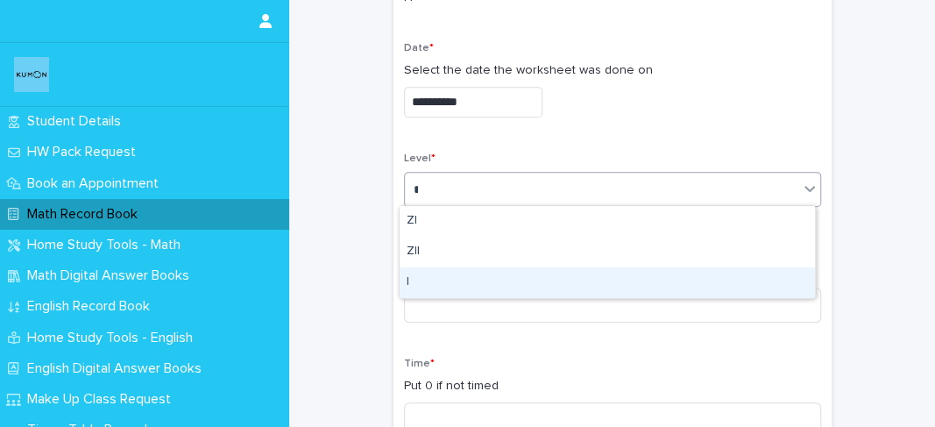
click at [419, 275] on div "I" at bounding box center [608, 282] width 416 height 31
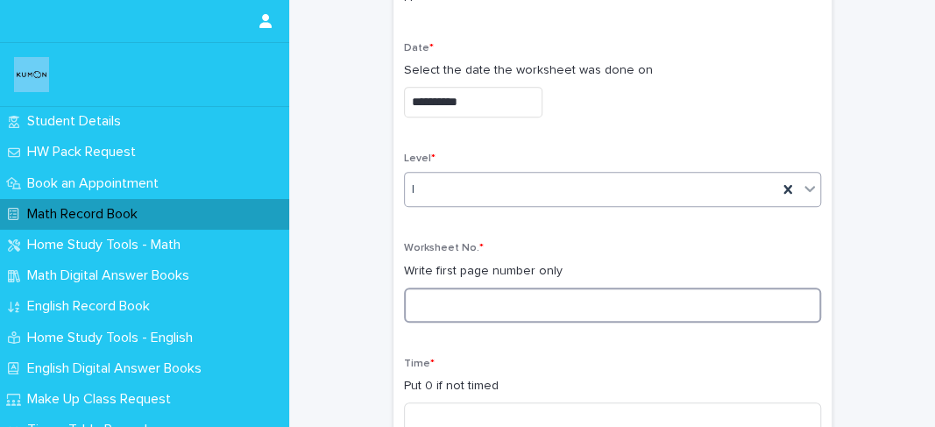
click at [419, 300] on input at bounding box center [612, 305] width 417 height 35
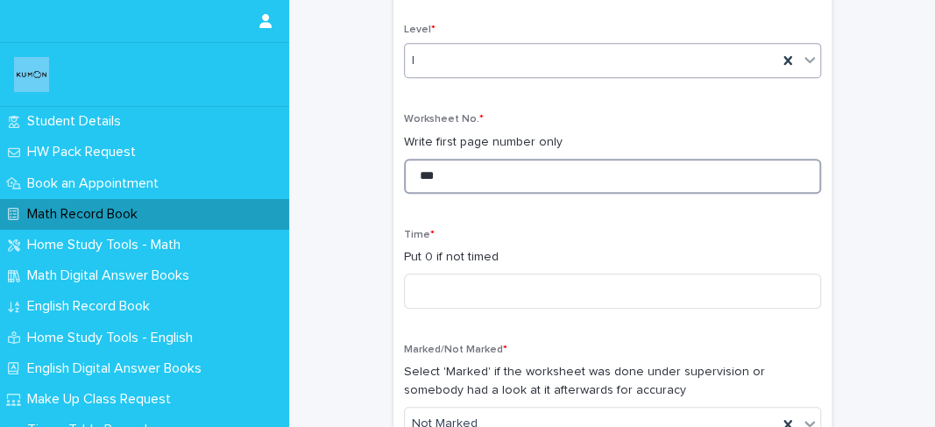
scroll to position [394, 0]
type input "***"
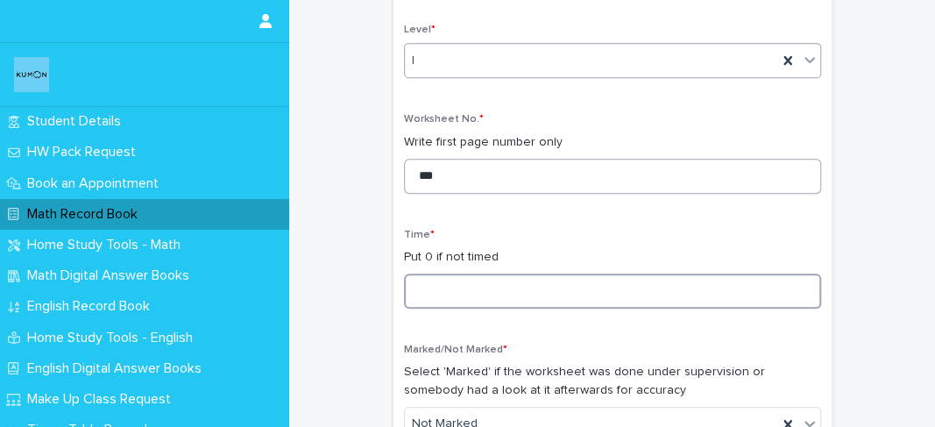
click at [419, 300] on input at bounding box center [612, 291] width 417 height 35
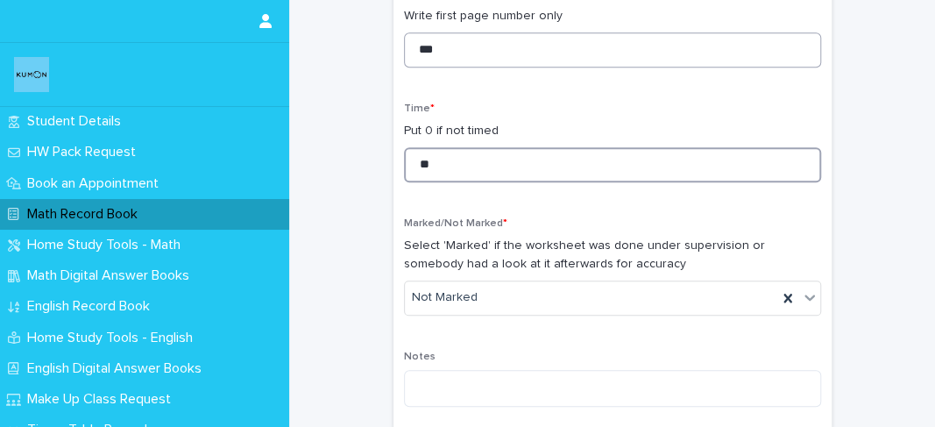
scroll to position [530, 0]
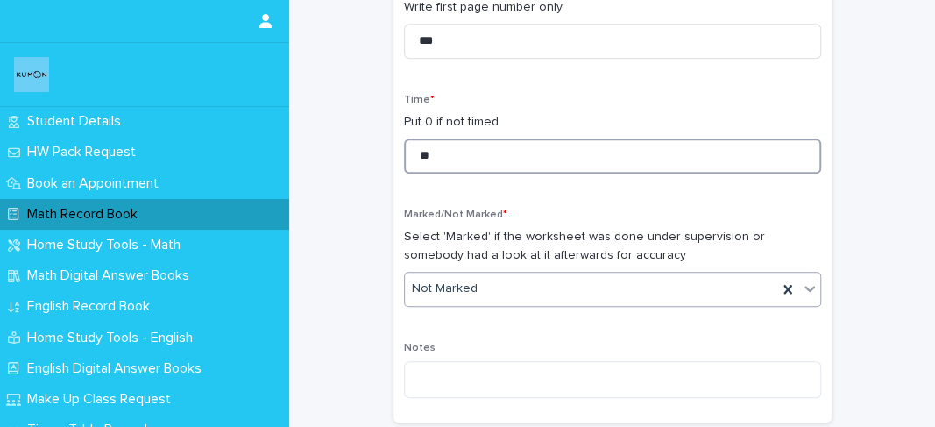
type input "**"
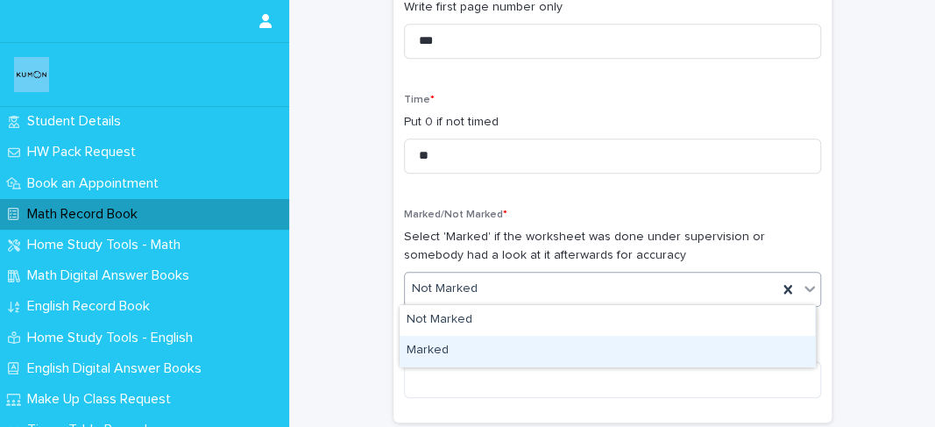
click at [437, 347] on div "Marked" at bounding box center [608, 351] width 416 height 31
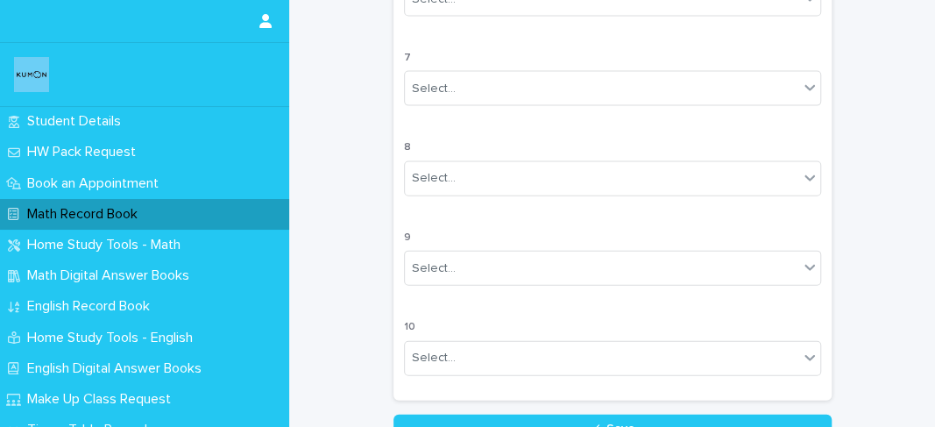
scroll to position [1724, 0]
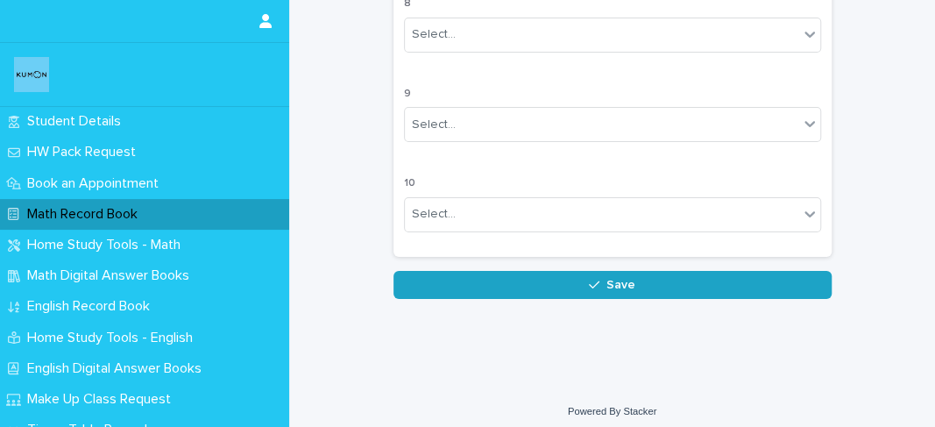
click at [462, 282] on button "Save" at bounding box center [613, 285] width 438 height 28
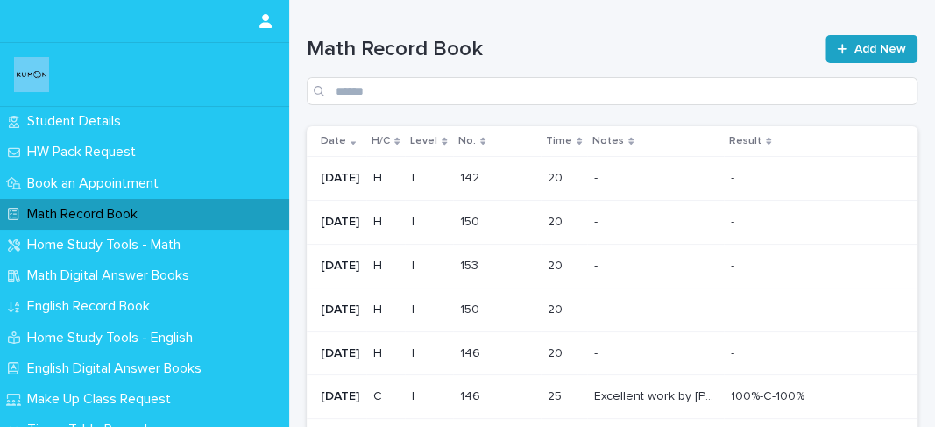
click at [845, 42] on link "Add New" at bounding box center [872, 49] width 92 height 28
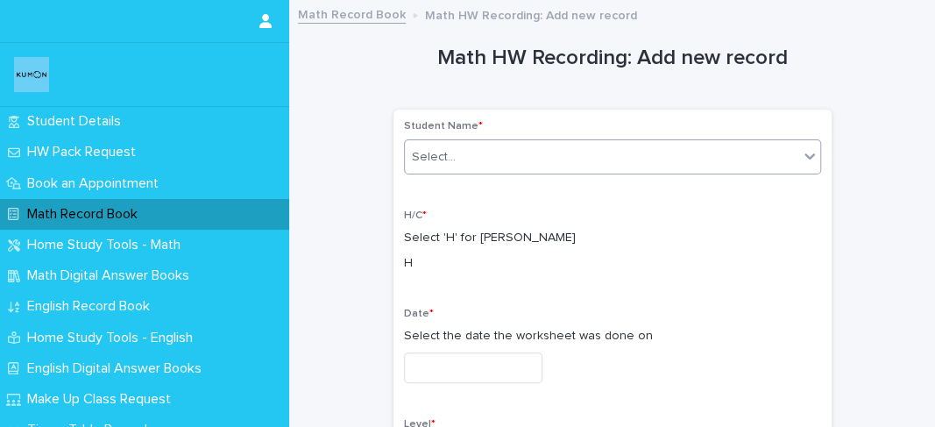
click at [686, 161] on div "Select..." at bounding box center [602, 157] width 394 height 29
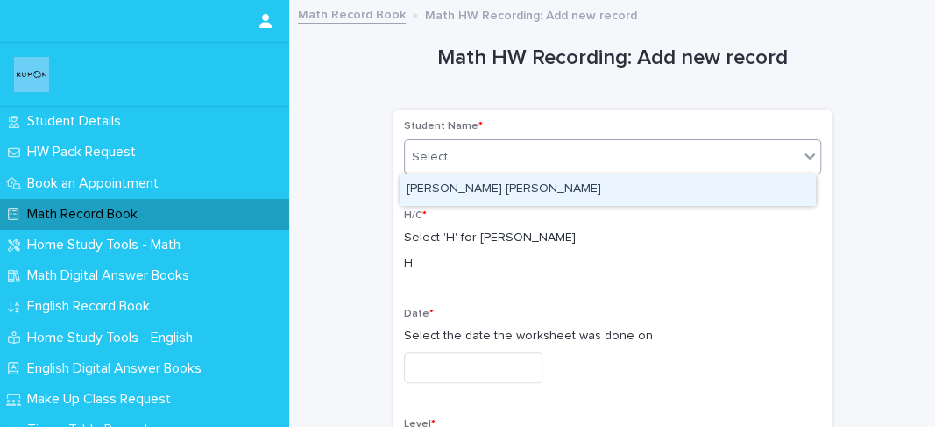
click at [617, 188] on div "[PERSON_NAME] [PERSON_NAME]" at bounding box center [608, 189] width 416 height 31
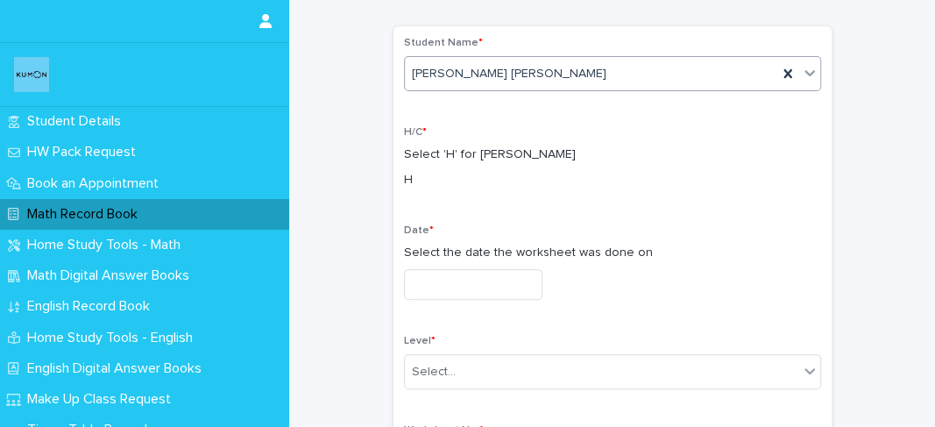
scroll to position [88, 0]
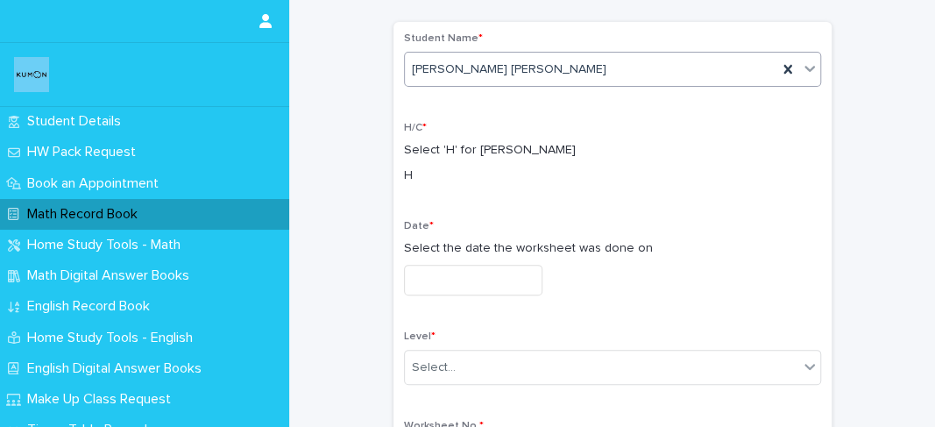
click at [457, 284] on input "text" at bounding box center [473, 280] width 139 height 31
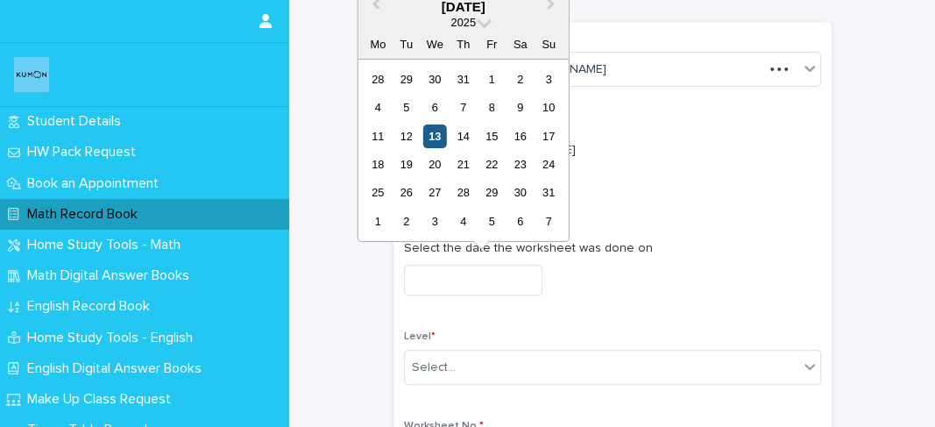
click at [430, 146] on div "13" at bounding box center [435, 136] width 24 height 24
type input "**********"
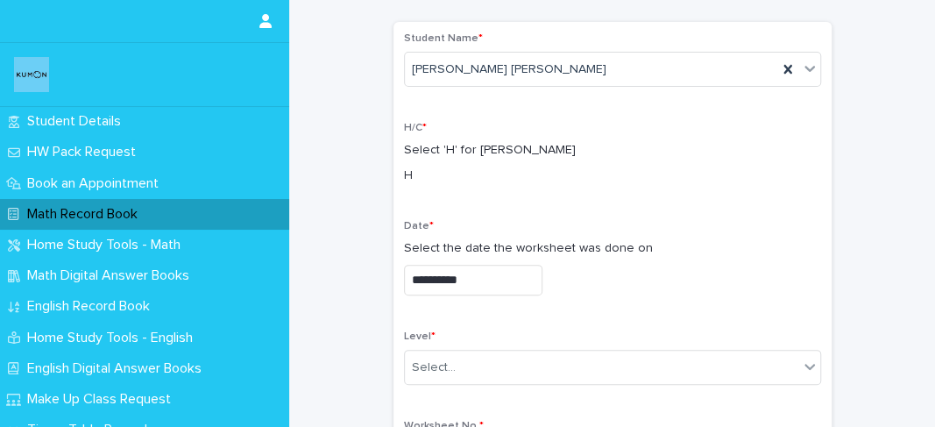
scroll to position [187, 0]
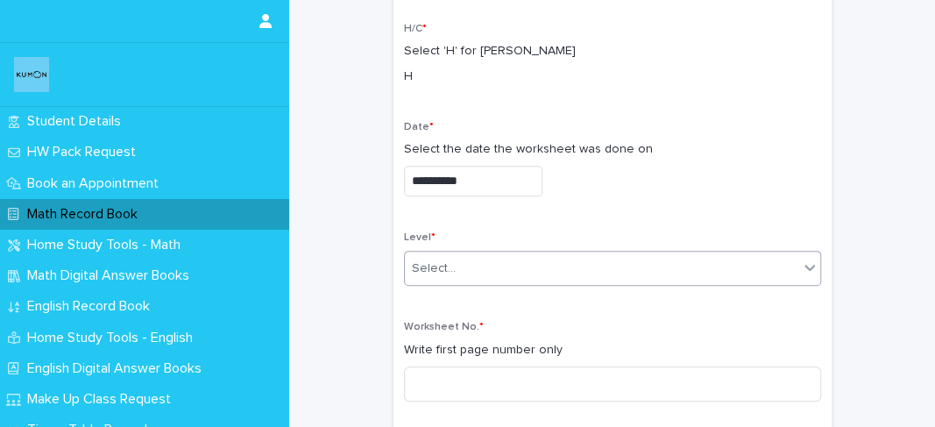
click at [442, 254] on div "Select..." at bounding box center [602, 268] width 394 height 29
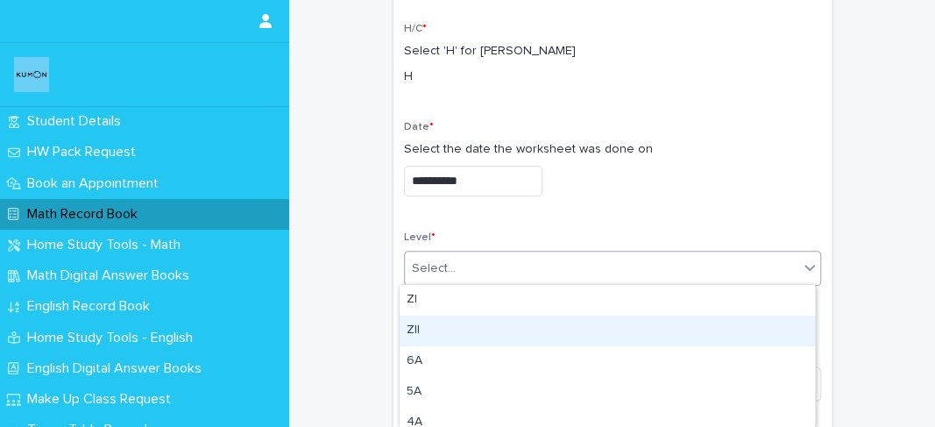
type input "*"
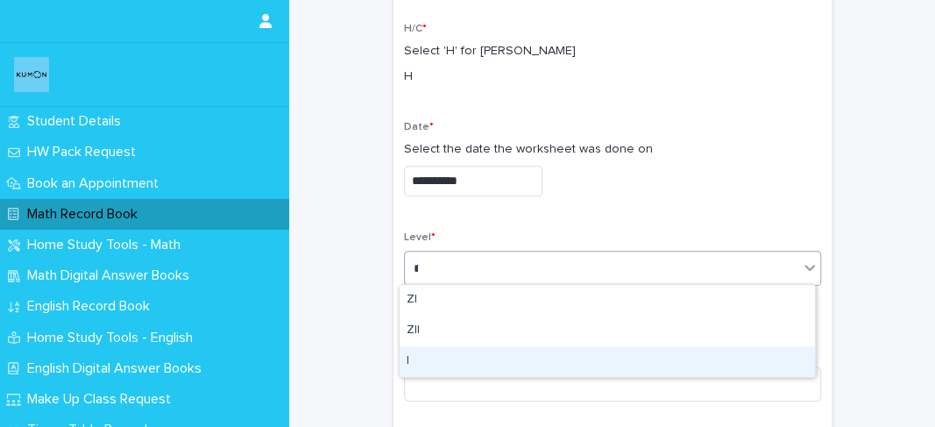
click at [421, 362] on div "I" at bounding box center [608, 361] width 416 height 31
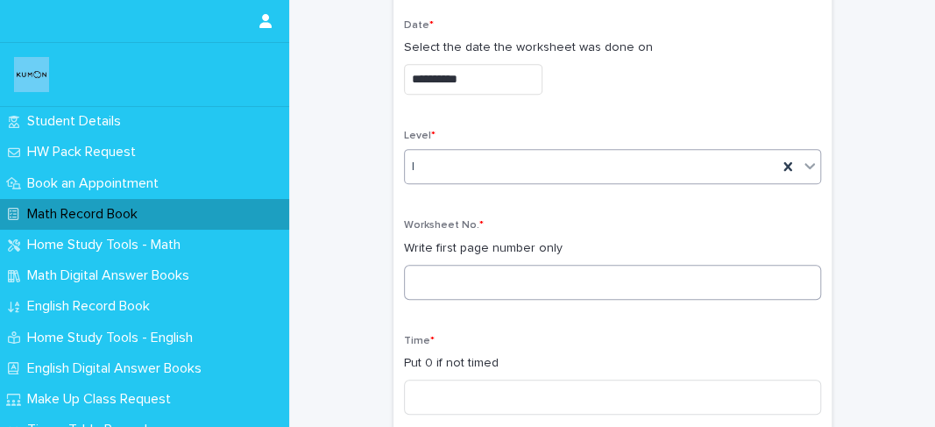
scroll to position [302, 0]
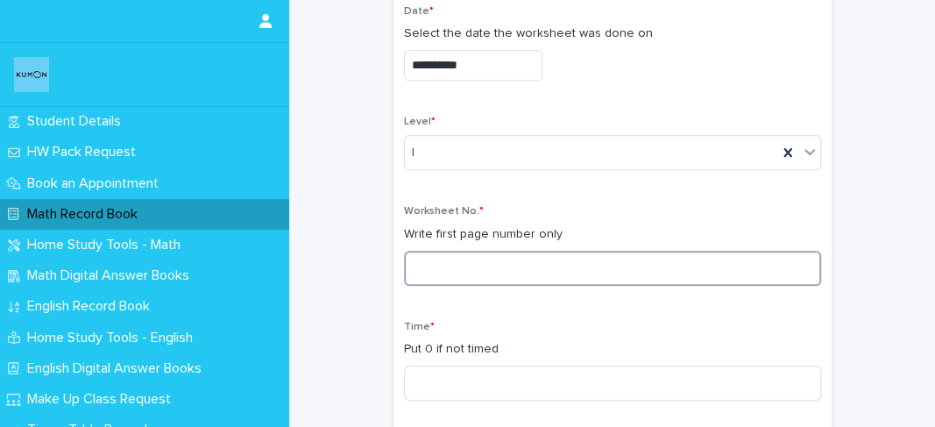
click at [661, 260] on input at bounding box center [612, 268] width 417 height 35
type input "***"
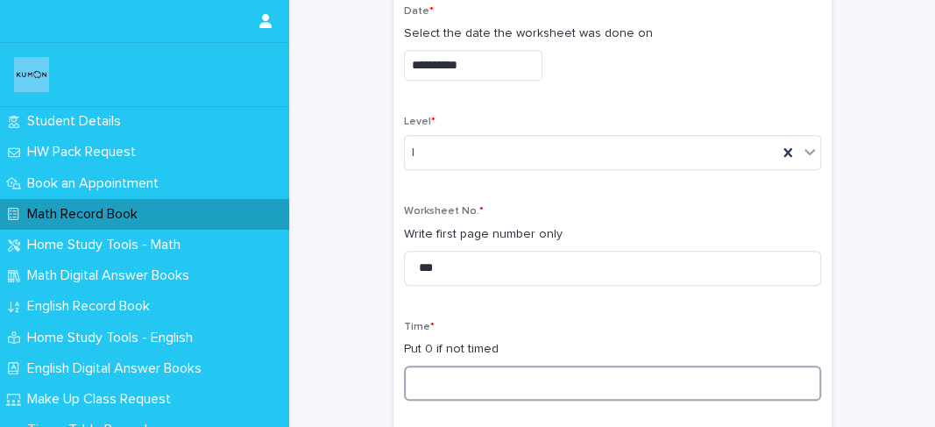
click at [522, 373] on input at bounding box center [612, 383] width 417 height 35
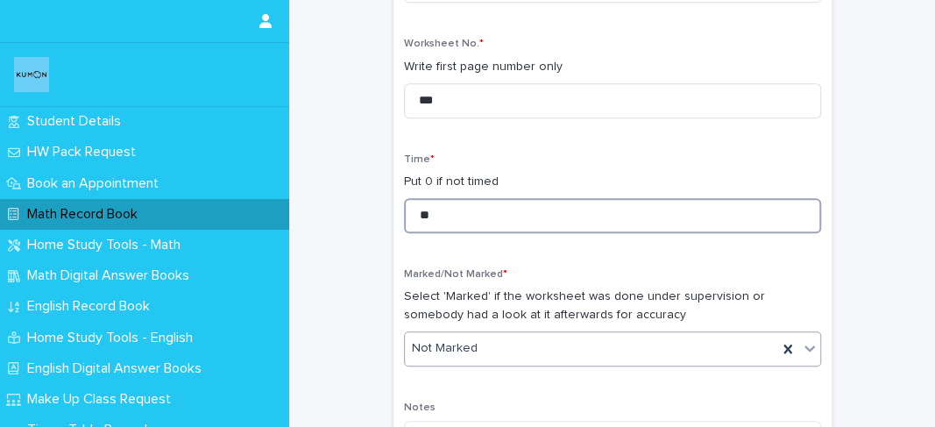
scroll to position [471, 0]
type input "**"
click at [489, 351] on div "Not Marked" at bounding box center [591, 347] width 373 height 29
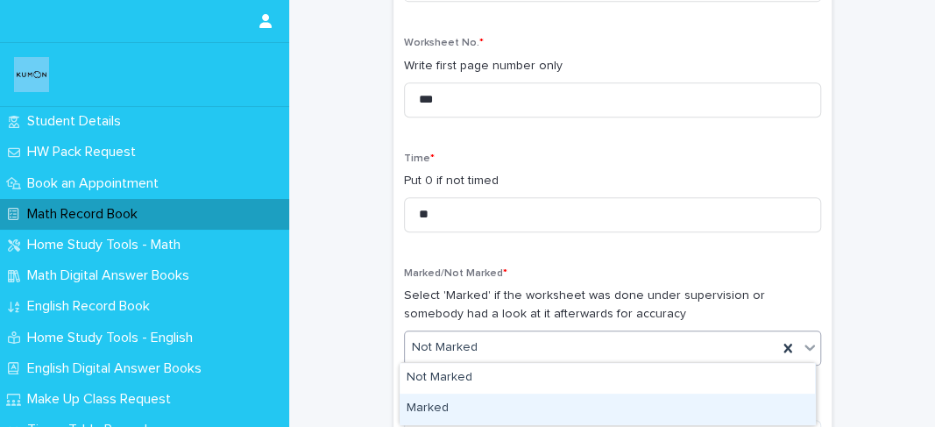
click at [444, 405] on div "Marked" at bounding box center [608, 409] width 416 height 31
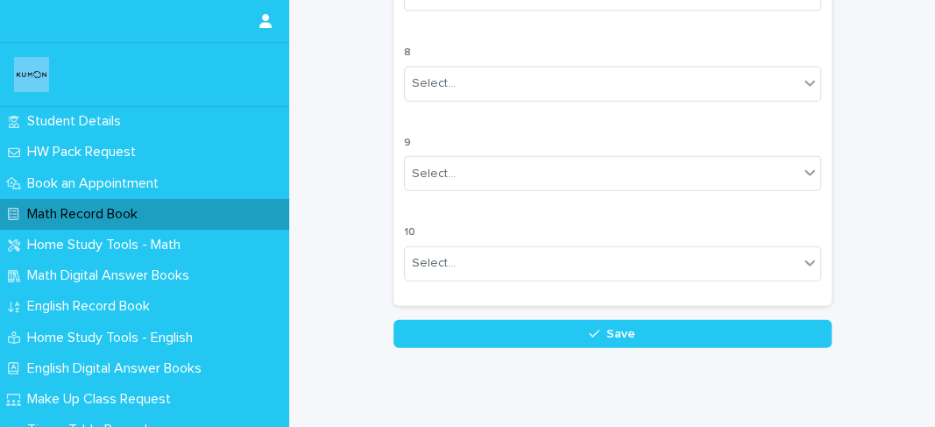
scroll to position [1724, 0]
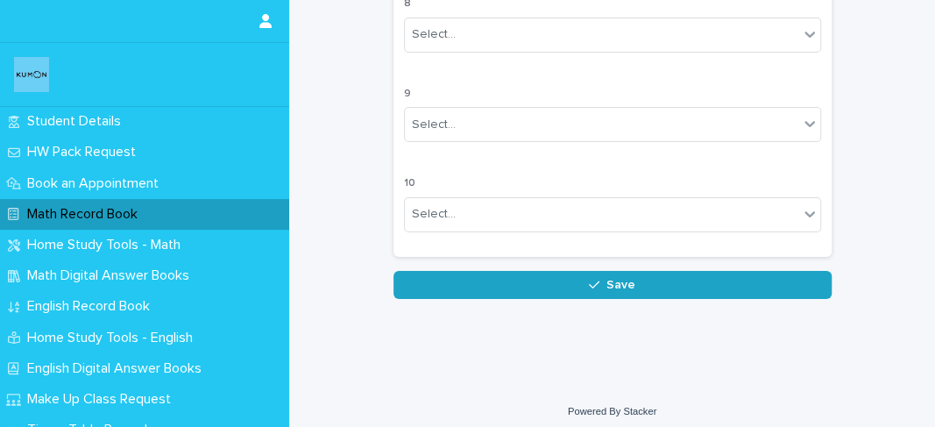
click at [493, 271] on button "Save" at bounding box center [613, 285] width 438 height 28
